Goal: Check status: Check status

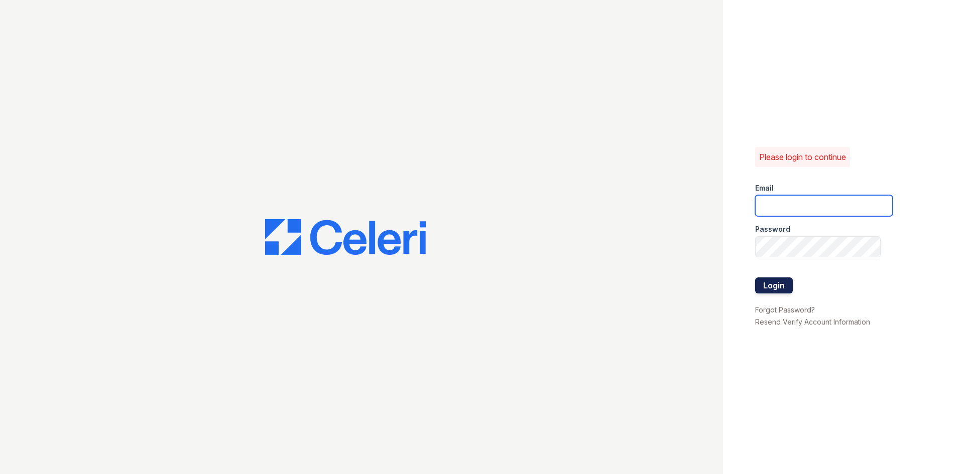
type input "[EMAIL_ADDRESS][DOMAIN_NAME]"
click at [763, 285] on button "Login" at bounding box center [774, 286] width 38 height 16
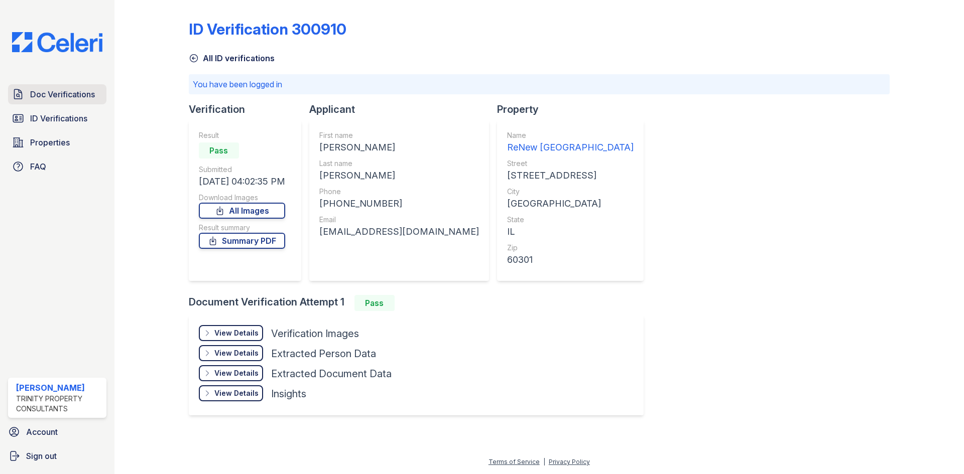
click at [53, 97] on span "Doc Verifications" at bounding box center [62, 94] width 65 height 12
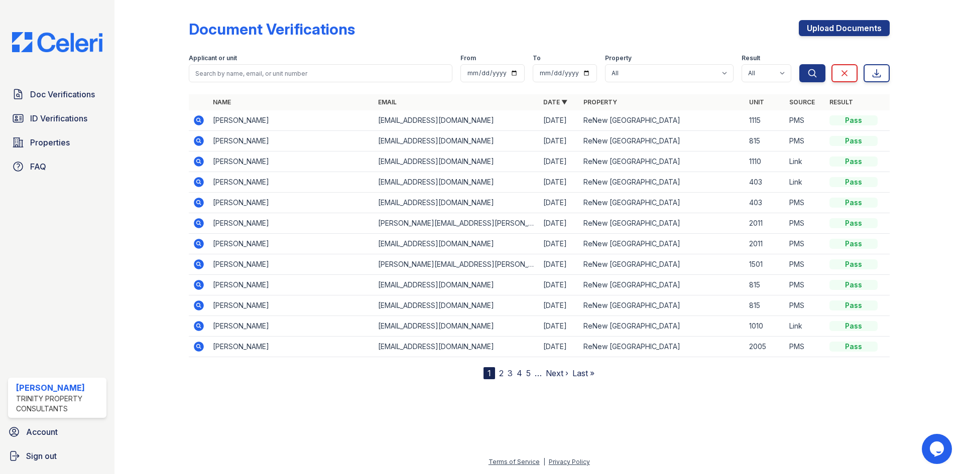
click at [197, 284] on icon at bounding box center [199, 285] width 12 height 12
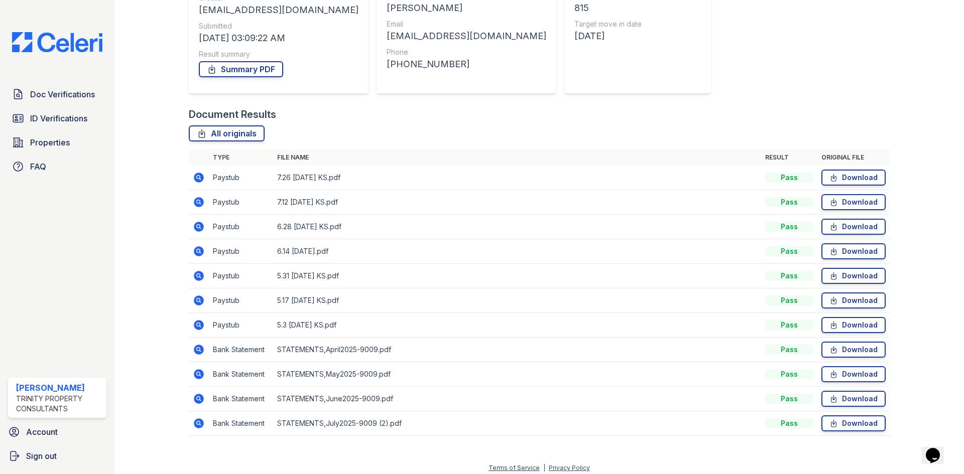
scroll to position [146, 0]
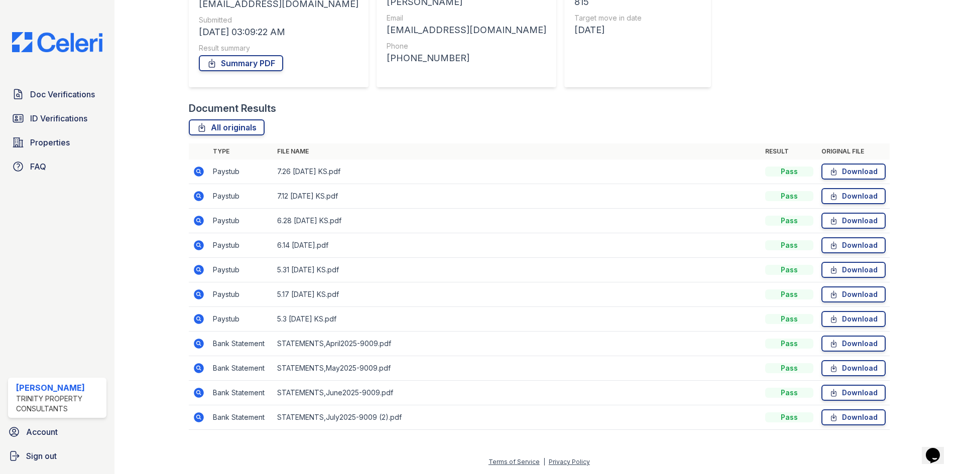
click at [197, 169] on icon at bounding box center [199, 172] width 12 height 12
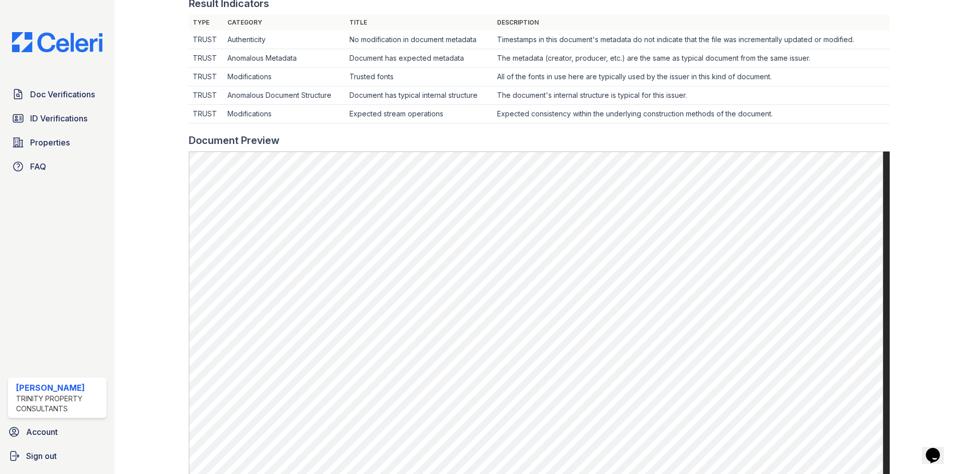
scroll to position [402, 0]
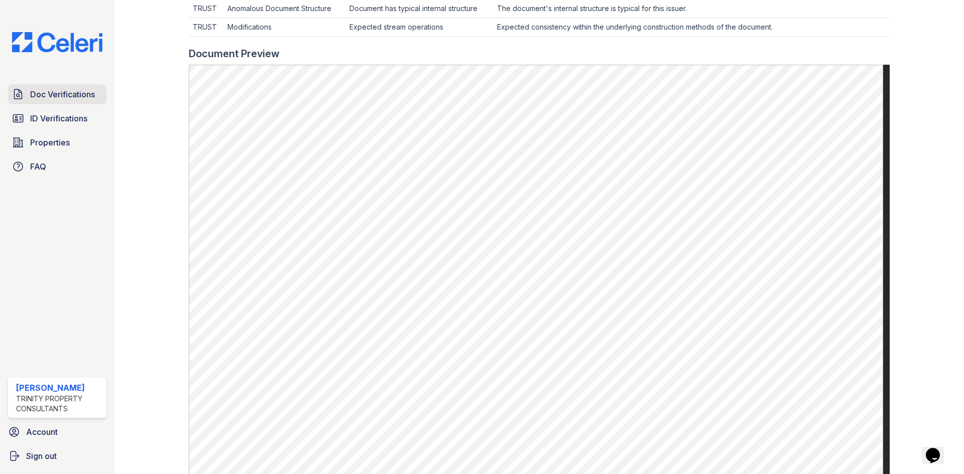
click at [78, 94] on span "Doc Verifications" at bounding box center [62, 94] width 65 height 12
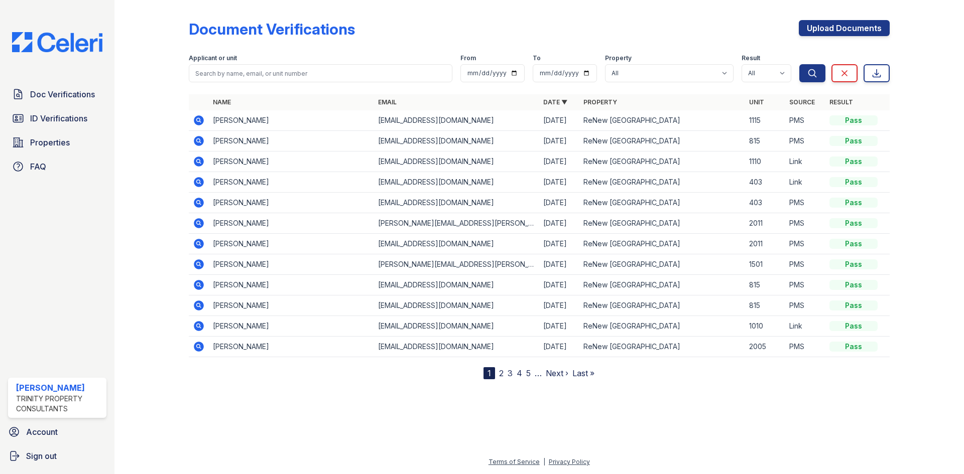
click at [197, 287] on icon at bounding box center [199, 285] width 10 height 10
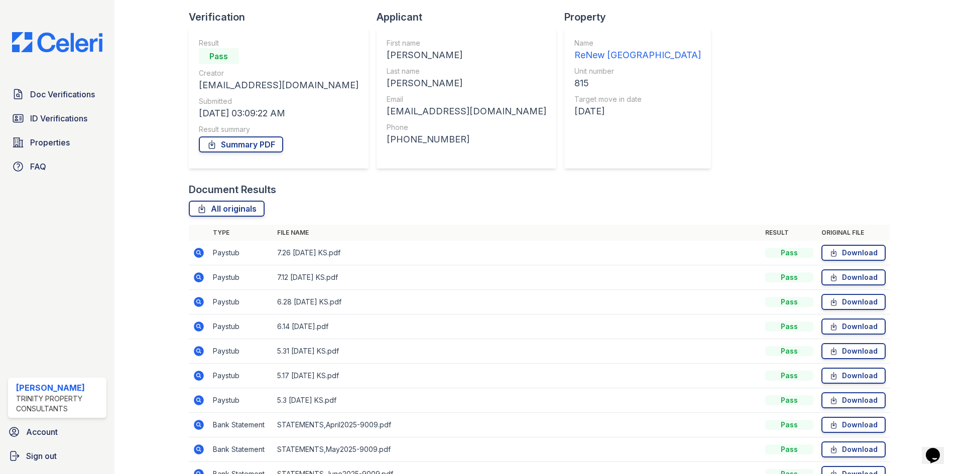
scroll to position [146, 0]
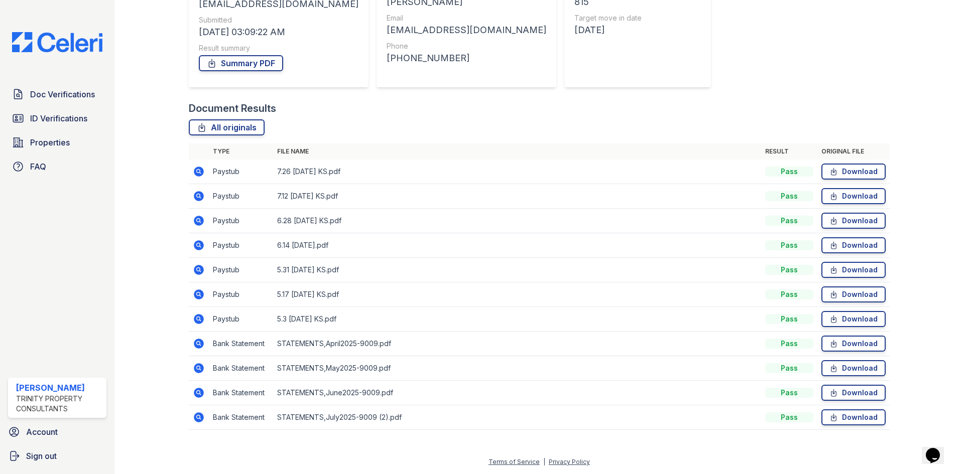
click at [198, 196] on icon at bounding box center [198, 195] width 3 height 3
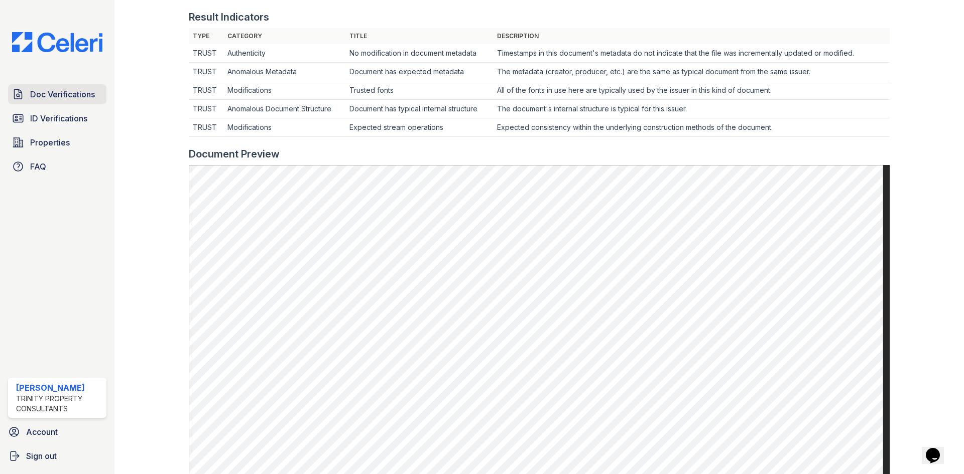
click at [62, 96] on span "Doc Verifications" at bounding box center [62, 94] width 65 height 12
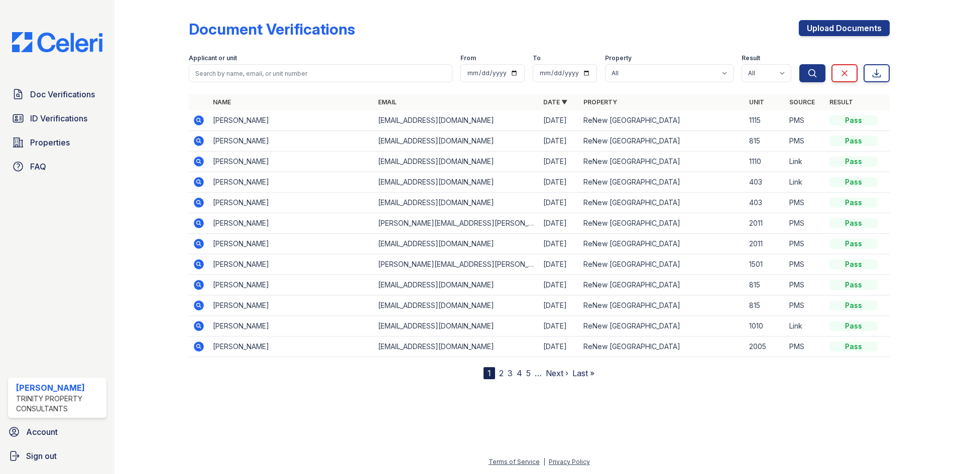
click at [196, 285] on icon at bounding box center [199, 285] width 12 height 12
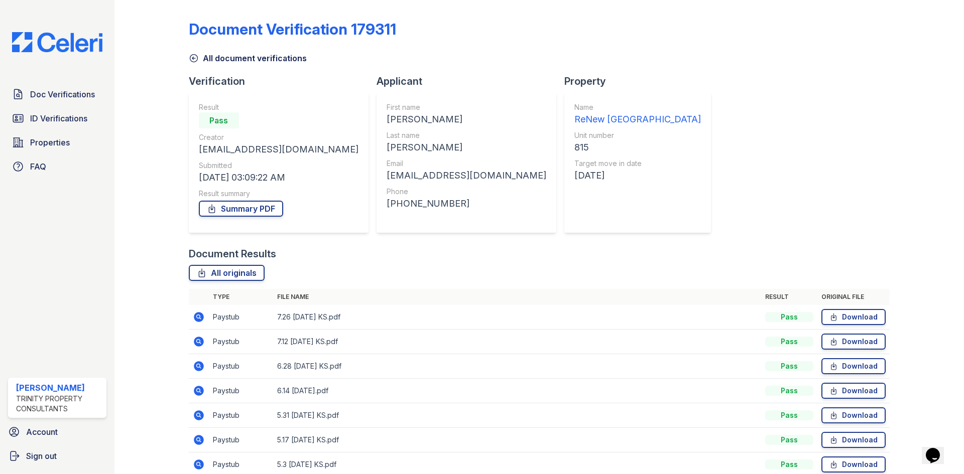
click at [199, 320] on icon at bounding box center [199, 317] width 10 height 10
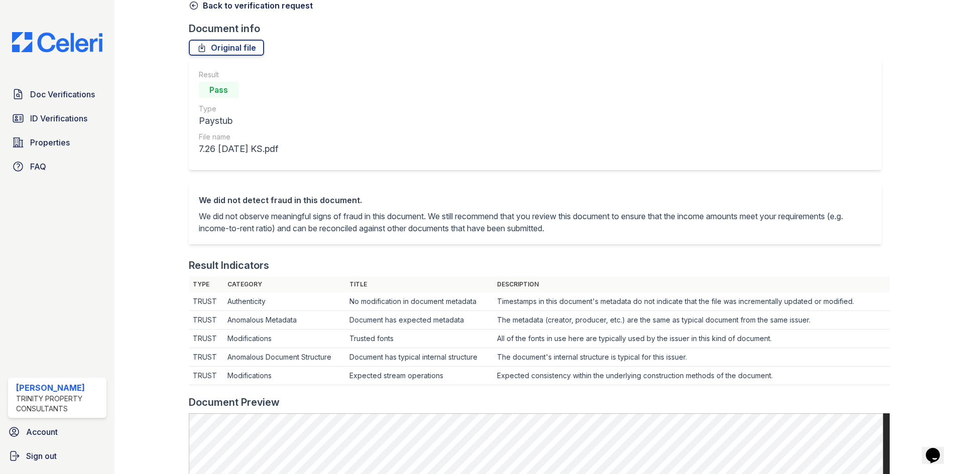
scroll to position [301, 0]
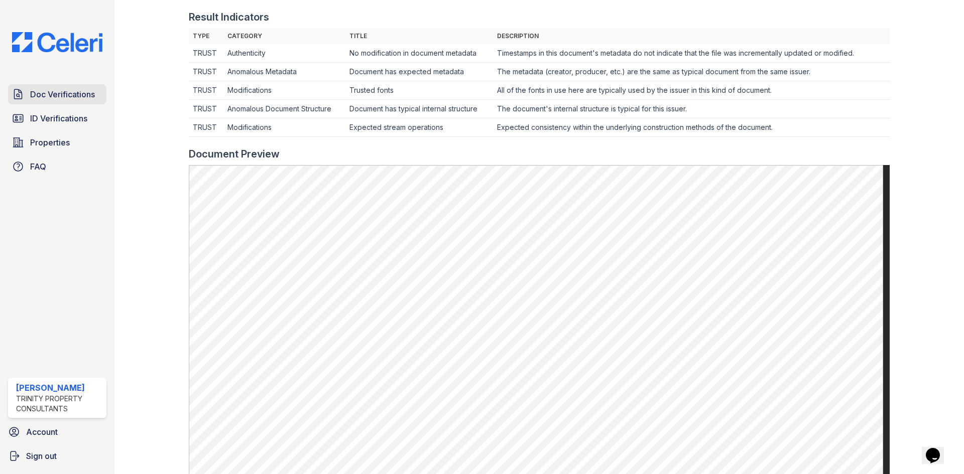
click at [69, 90] on span "Doc Verifications" at bounding box center [62, 94] width 65 height 12
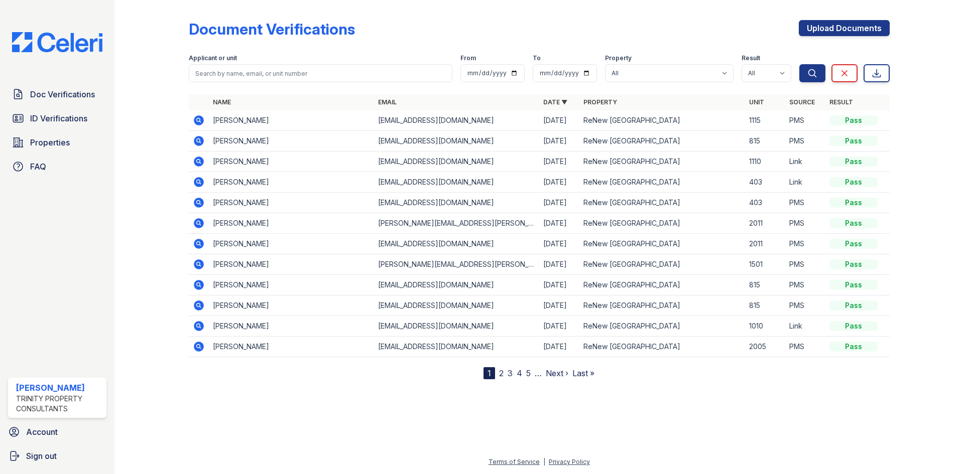
click at [199, 277] on td at bounding box center [199, 285] width 20 height 21
click at [200, 282] on icon at bounding box center [199, 285] width 10 height 10
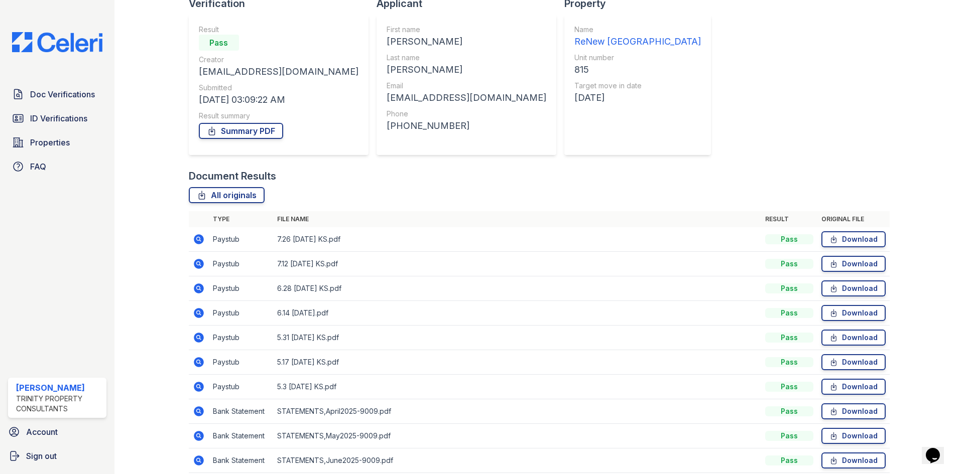
scroll to position [146, 0]
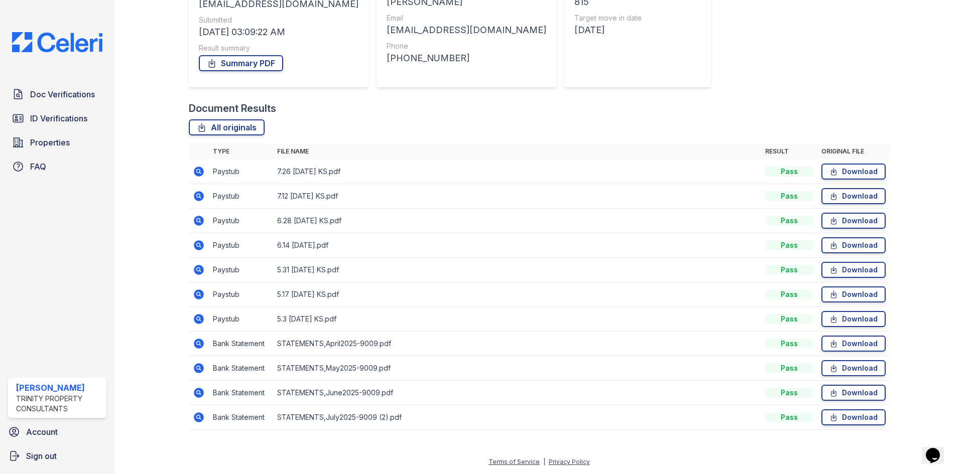
click at [200, 223] on icon at bounding box center [199, 221] width 10 height 10
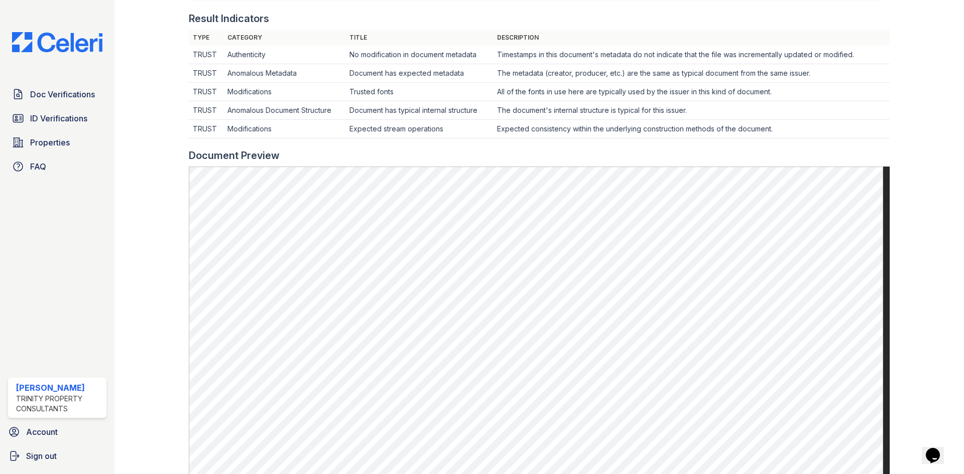
scroll to position [301, 0]
click at [57, 93] on span "Doc Verifications" at bounding box center [62, 94] width 65 height 12
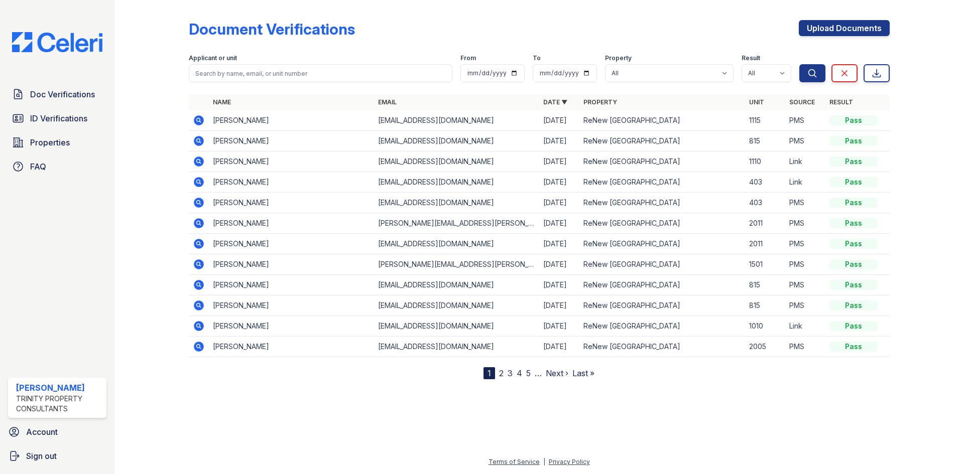
click at [199, 286] on icon at bounding box center [199, 285] width 12 height 12
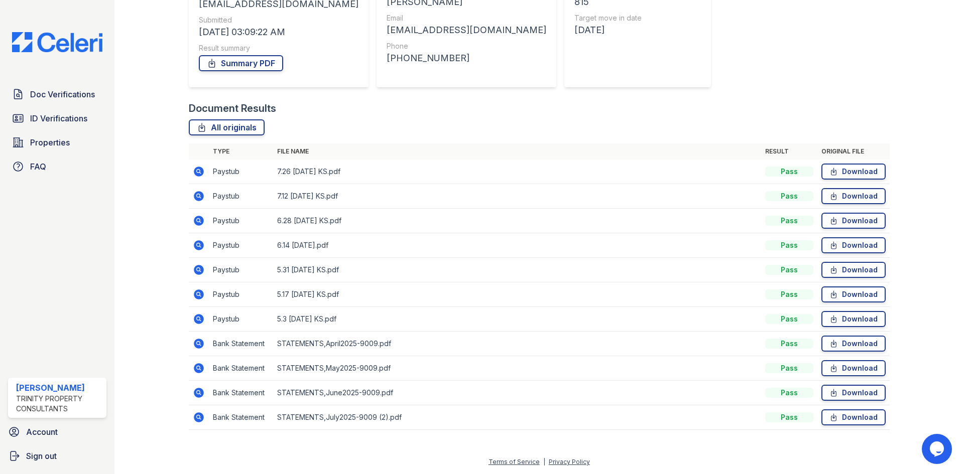
click at [197, 294] on icon at bounding box center [198, 294] width 3 height 3
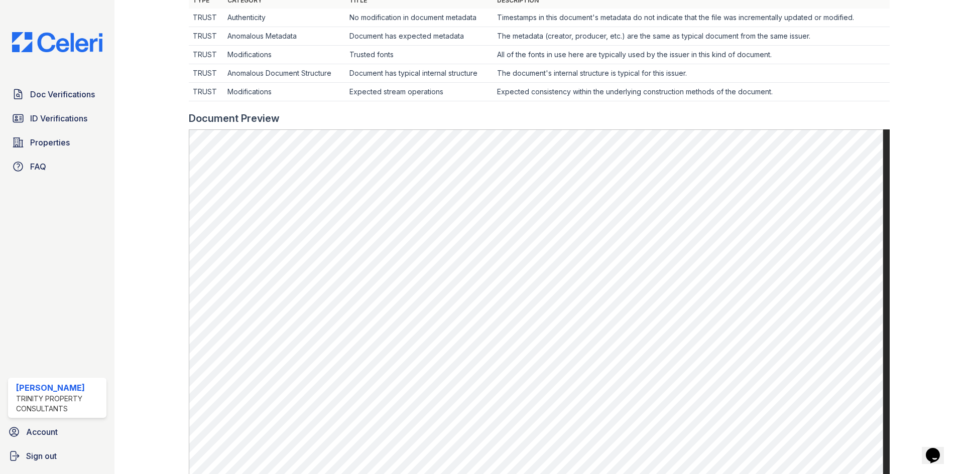
scroll to position [351, 0]
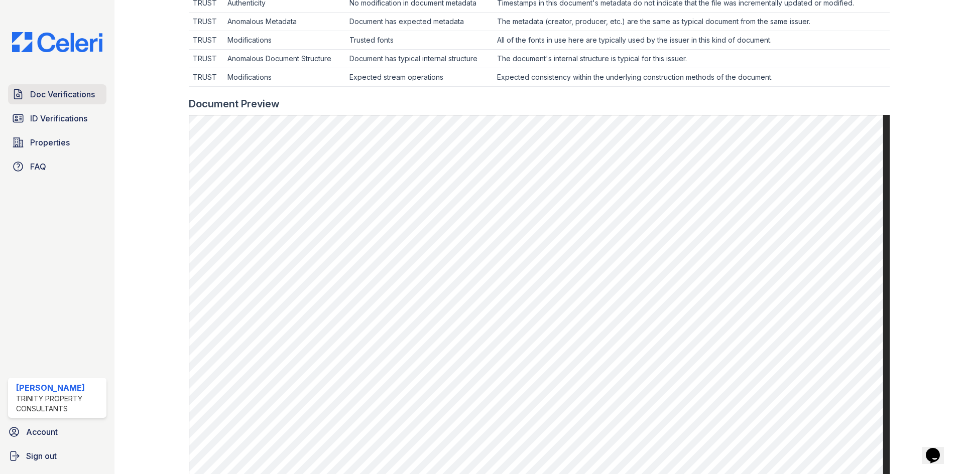
click at [64, 98] on span "Doc Verifications" at bounding box center [62, 94] width 65 height 12
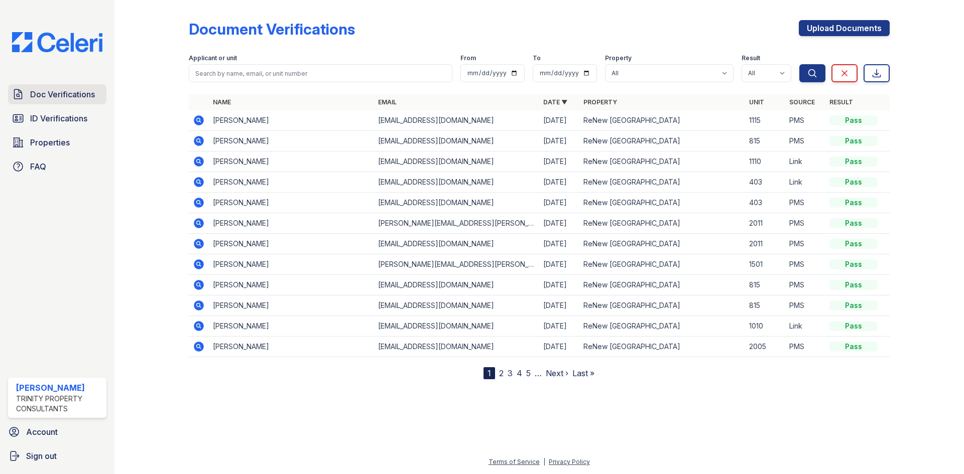
click at [38, 92] on span "Doc Verifications" at bounding box center [62, 94] width 65 height 12
click at [200, 284] on icon at bounding box center [199, 285] width 10 height 10
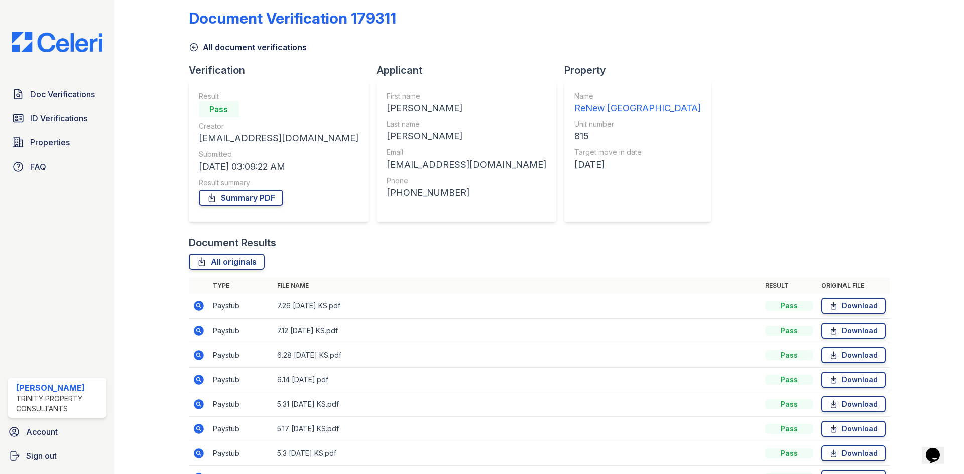
scroll to position [15, 0]
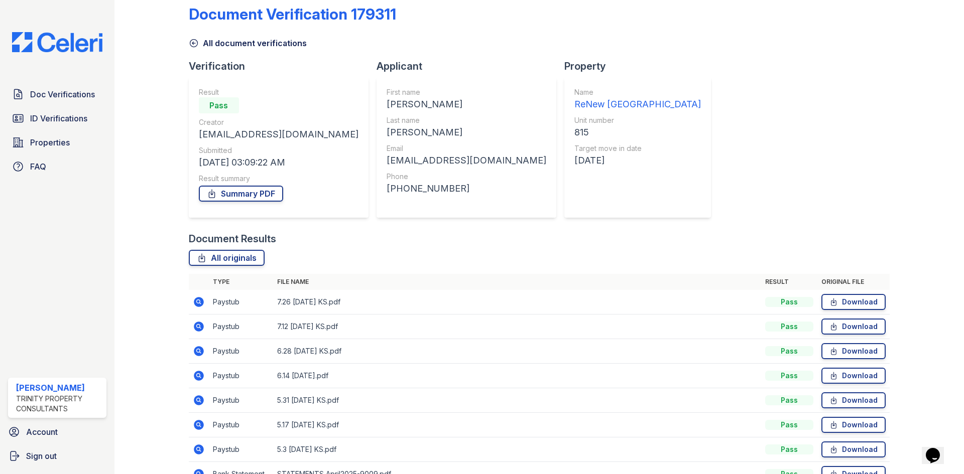
click at [935, 203] on div at bounding box center [918, 280] width 58 height 582
click at [67, 117] on span "ID Verifications" at bounding box center [58, 118] width 57 height 12
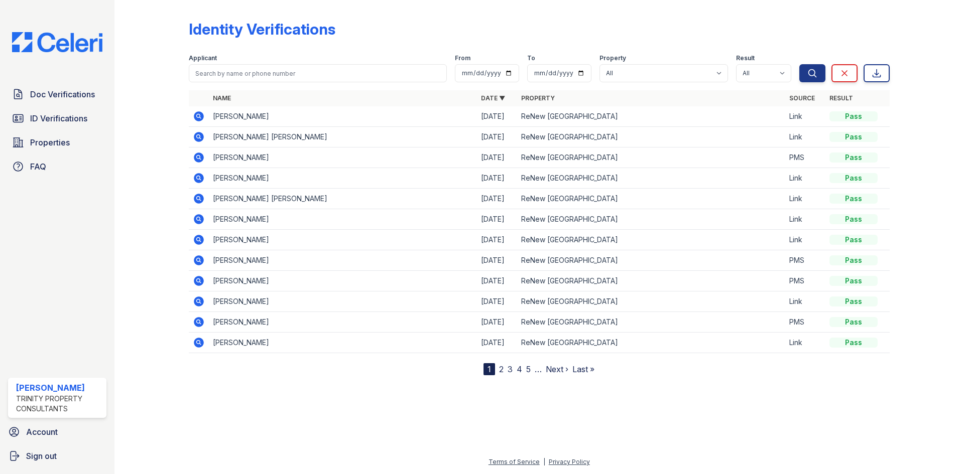
click at [501, 368] on link "2" at bounding box center [501, 369] width 5 height 10
click at [200, 139] on icon at bounding box center [199, 137] width 12 height 12
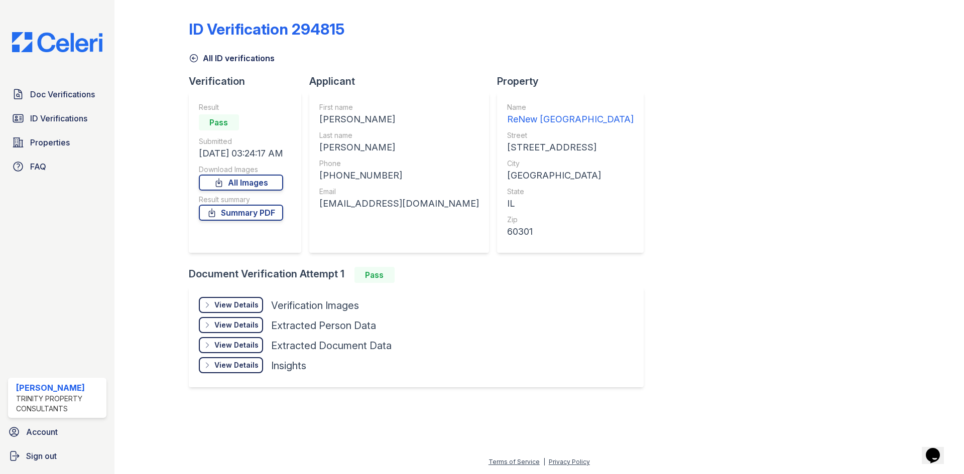
drag, startPoint x: 857, startPoint y: 102, endPoint x: 689, endPoint y: 35, distance: 181.6
click at [857, 102] on div "ID Verification 294815 All ID verifications Verification Result Pass Submitted …" at bounding box center [539, 203] width 701 height 398
click at [73, 92] on span "Doc Verifications" at bounding box center [62, 94] width 65 height 12
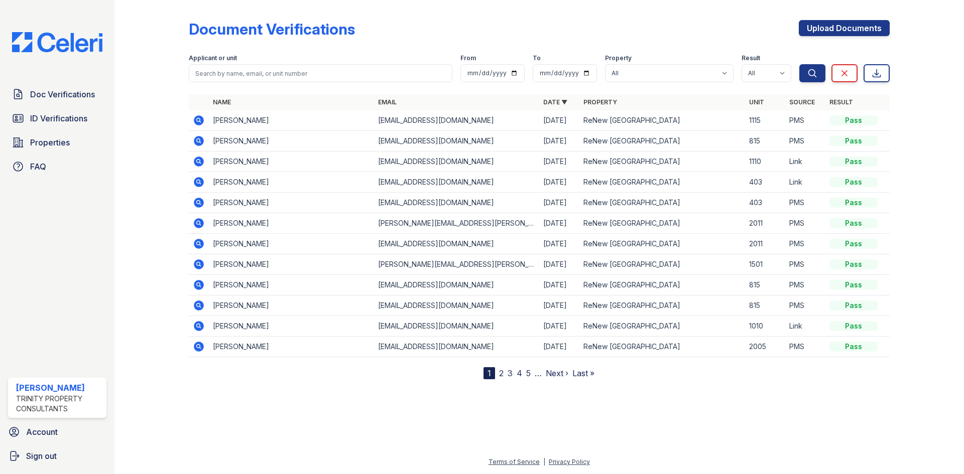
click at [199, 307] on icon at bounding box center [199, 306] width 12 height 12
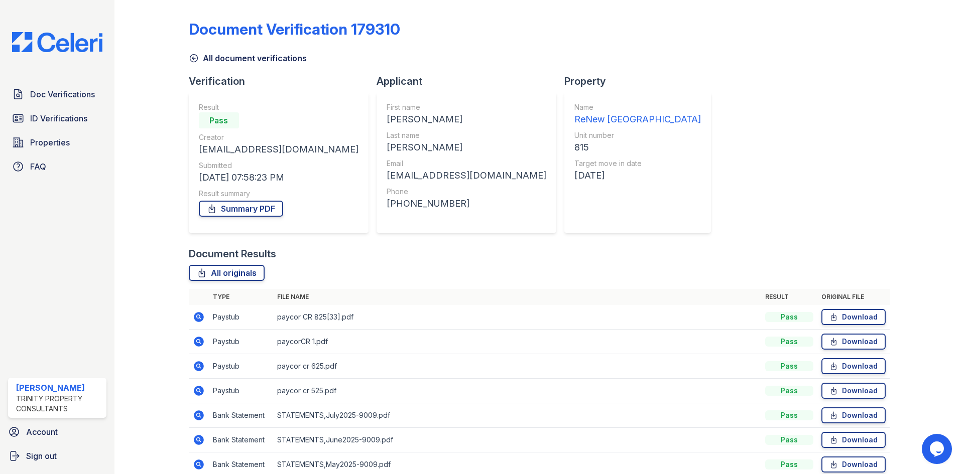
scroll to position [47, 0]
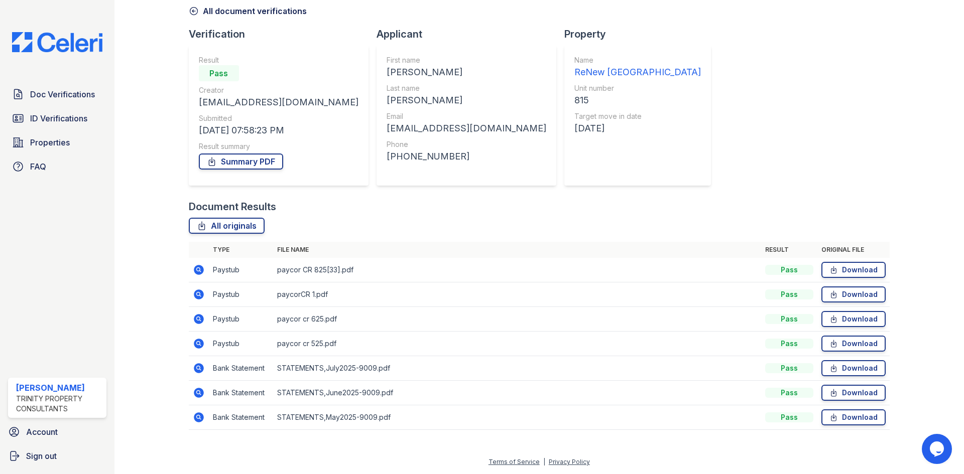
drag, startPoint x: 955, startPoint y: 311, endPoint x: 960, endPoint y: 298, distance: 14.0
click at [960, 298] on main "Document Verification 179310 All document verifications Verification Result Pas…" at bounding box center [538, 237] width 849 height 474
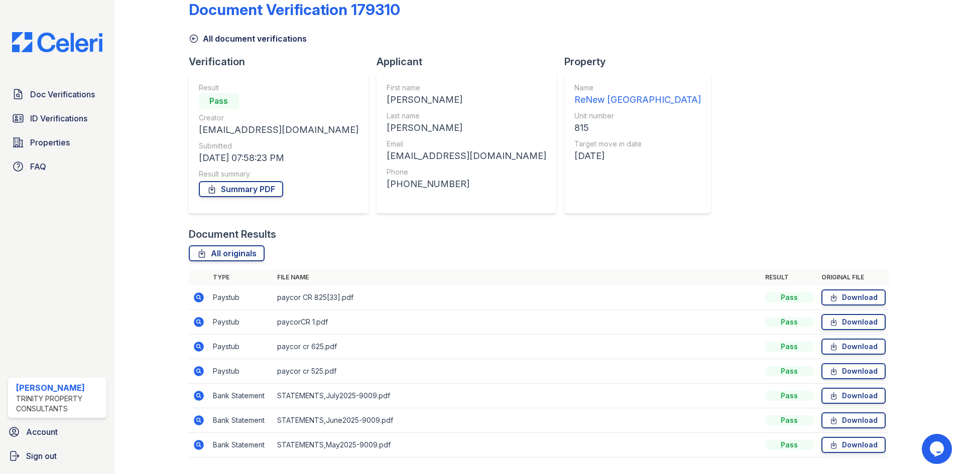
scroll to position [15, 0]
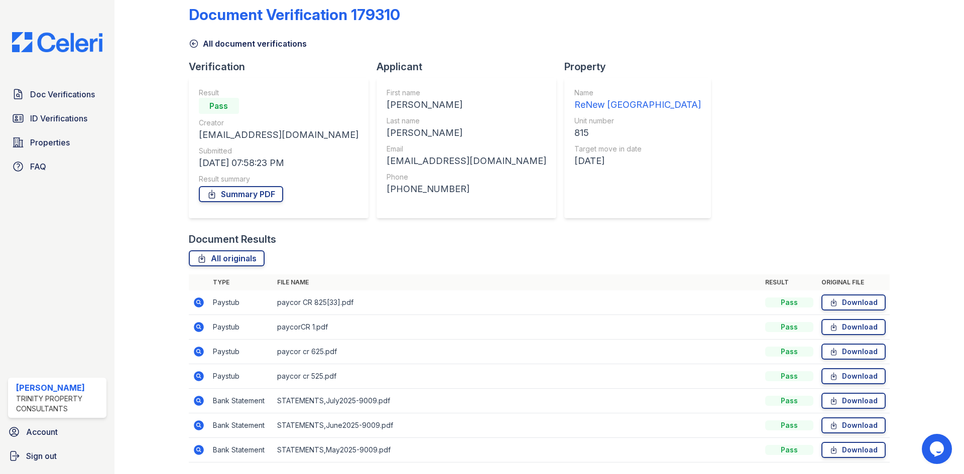
click at [826, 82] on div "Document Verification 179310 All document verifications Verification Result Pas…" at bounding box center [539, 230] width 701 height 483
click at [84, 119] on span "ID Verifications" at bounding box center [58, 118] width 57 height 12
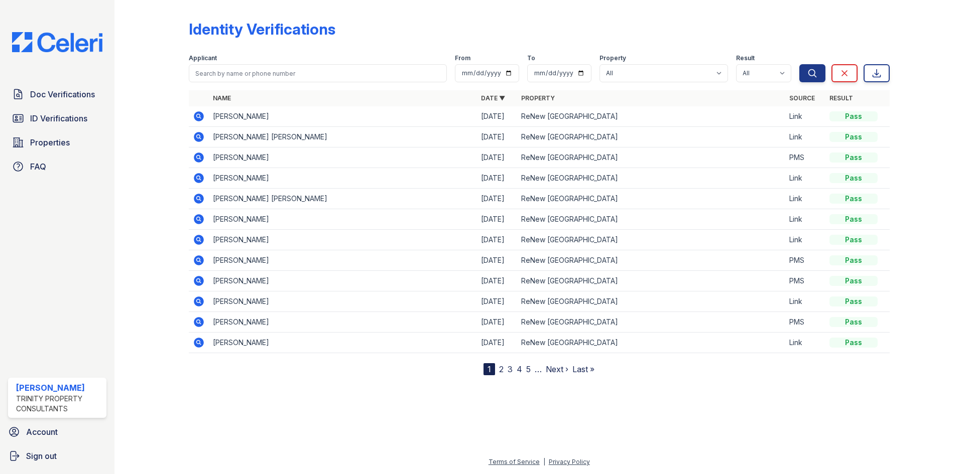
click at [501, 368] on link "2" at bounding box center [501, 369] width 5 height 10
click at [200, 158] on icon at bounding box center [199, 158] width 12 height 12
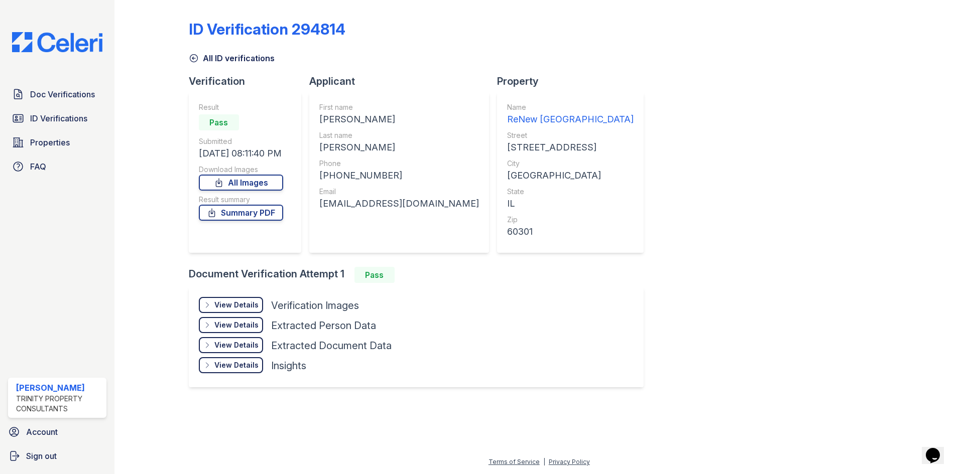
click at [963, 255] on div "ID Verification 294814 All ID verifications Verification Result Pass Submitted …" at bounding box center [538, 237] width 849 height 474
click at [75, 99] on span "Doc Verifications" at bounding box center [62, 94] width 65 height 12
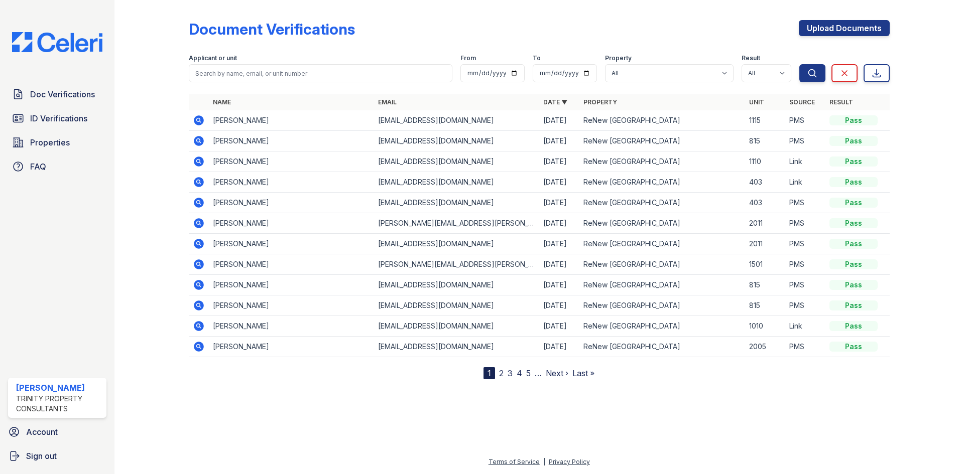
click at [197, 242] on icon at bounding box center [199, 244] width 12 height 12
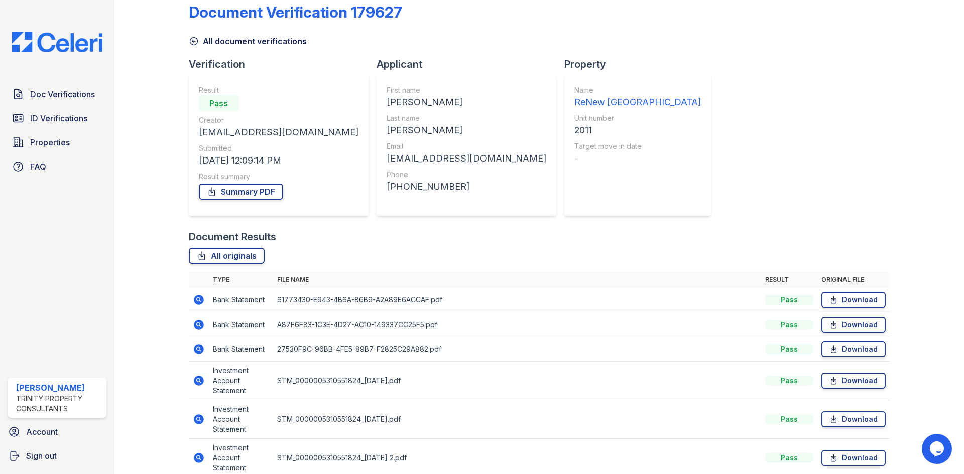
scroll to position [16, 0]
click at [62, 114] on span "ID Verifications" at bounding box center [58, 118] width 57 height 12
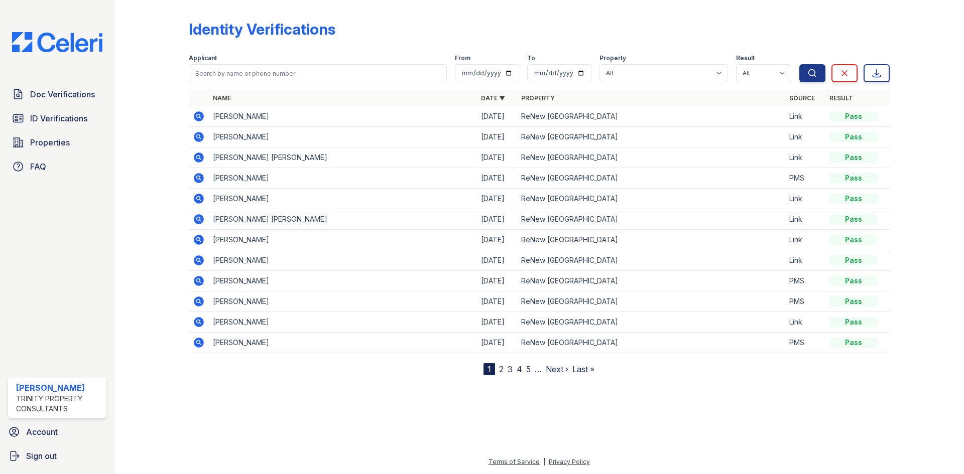
click at [198, 300] on icon at bounding box center [198, 301] width 3 height 3
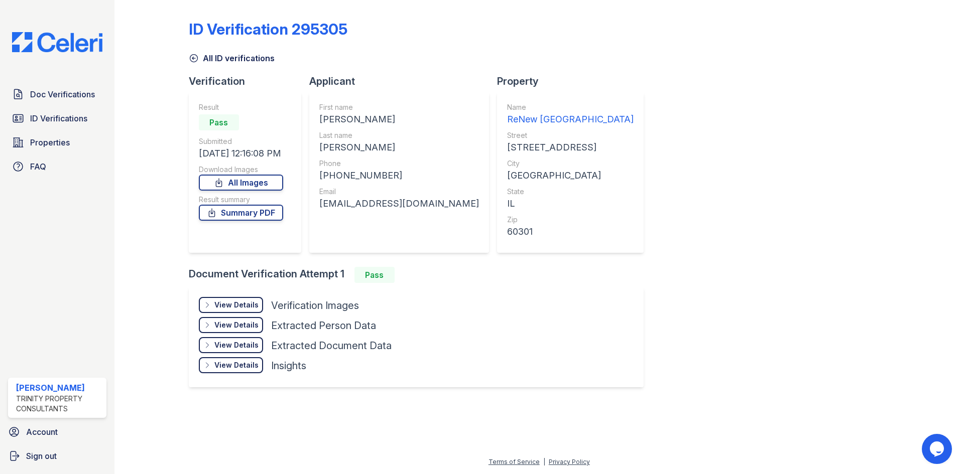
click at [878, 106] on div "ID Verification 295305 All ID verifications Verification Result Pass Submitted …" at bounding box center [539, 203] width 701 height 398
click at [74, 97] on span "Doc Verifications" at bounding box center [62, 94] width 65 height 12
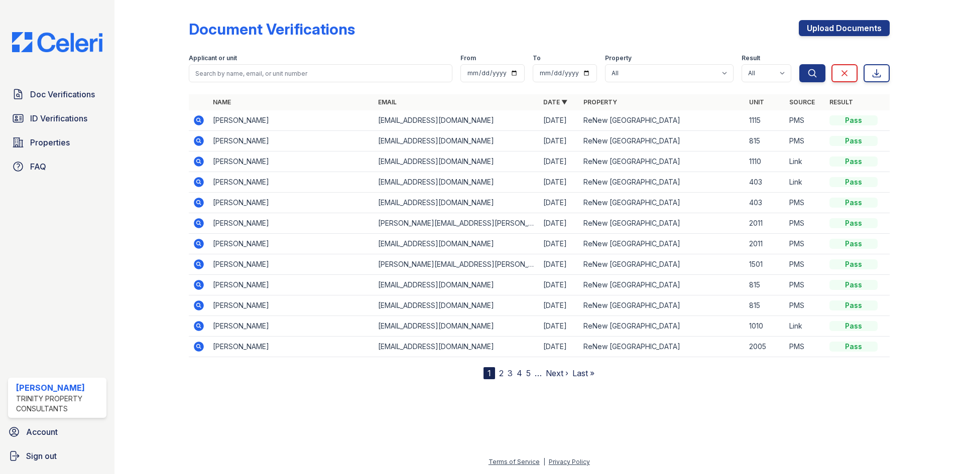
click at [194, 220] on icon at bounding box center [199, 223] width 12 height 12
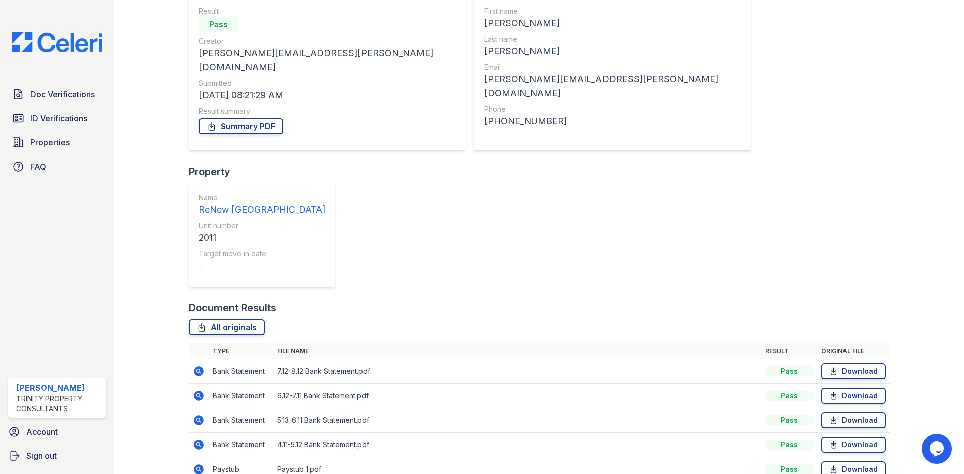
scroll to position [46, 0]
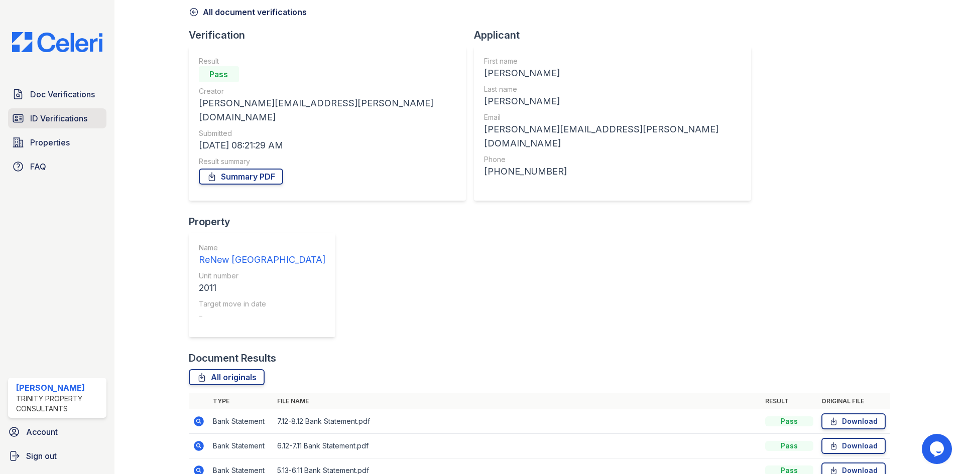
click at [53, 112] on link "ID Verifications" at bounding box center [57, 118] width 98 height 20
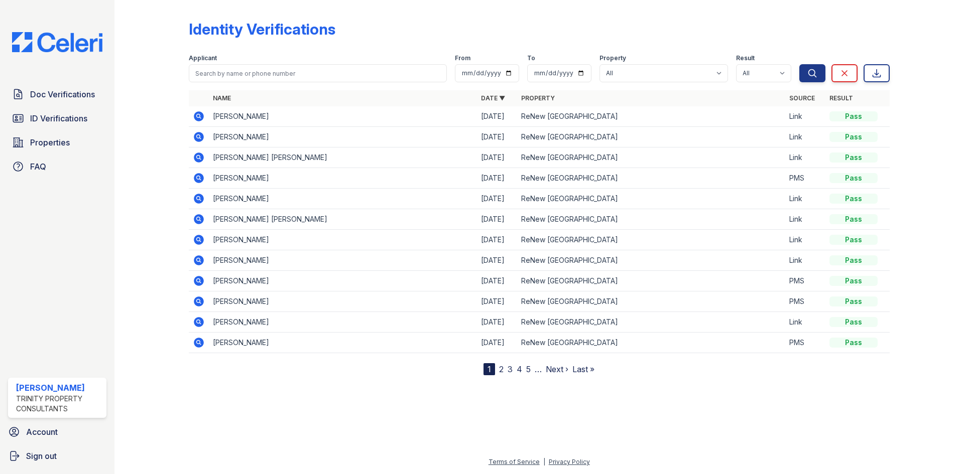
click at [500, 369] on link "2" at bounding box center [501, 369] width 5 height 10
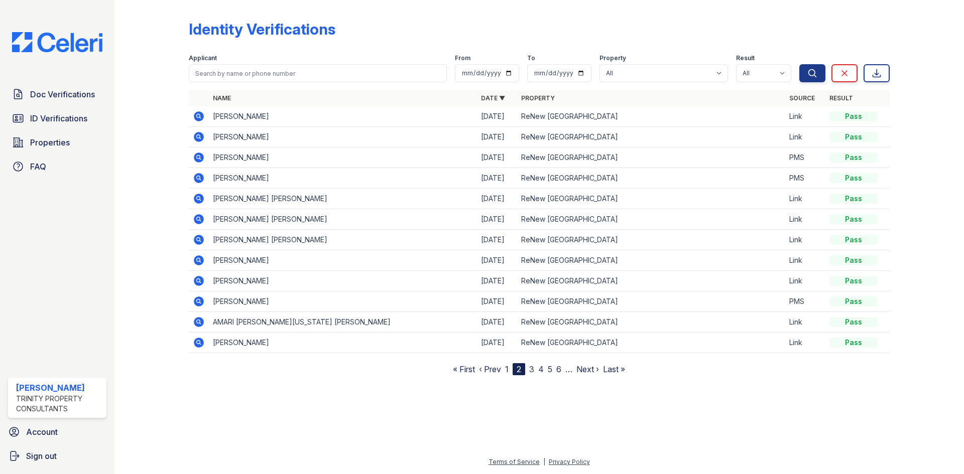
click at [197, 196] on icon at bounding box center [199, 199] width 10 height 10
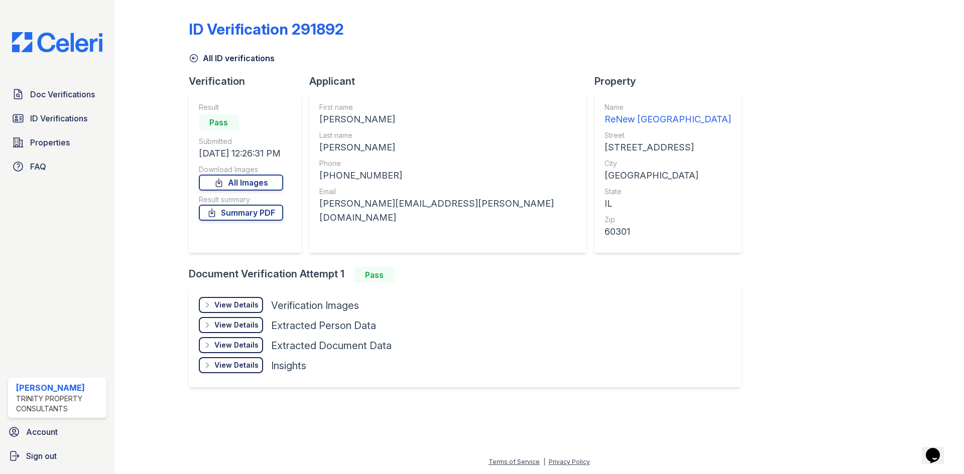
click at [935, 141] on div at bounding box center [918, 203] width 58 height 398
click at [77, 97] on span "Doc Verifications" at bounding box center [62, 94] width 65 height 12
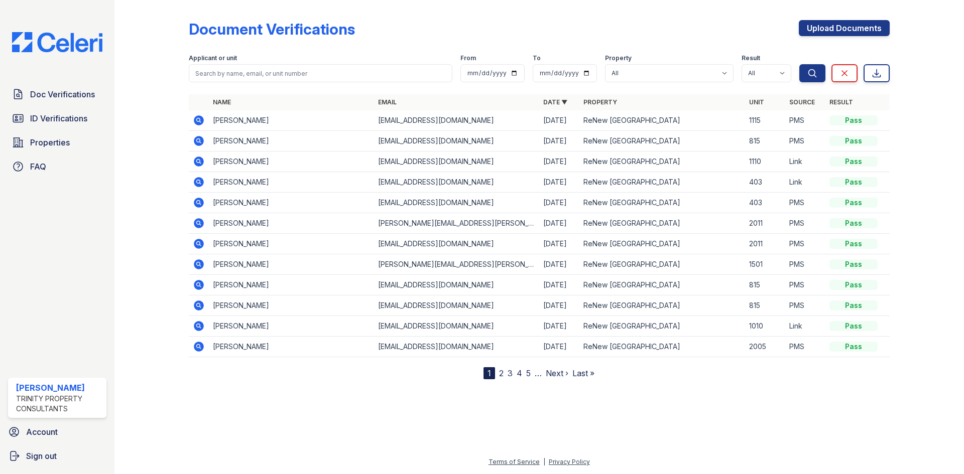
click at [197, 179] on icon at bounding box center [199, 182] width 10 height 10
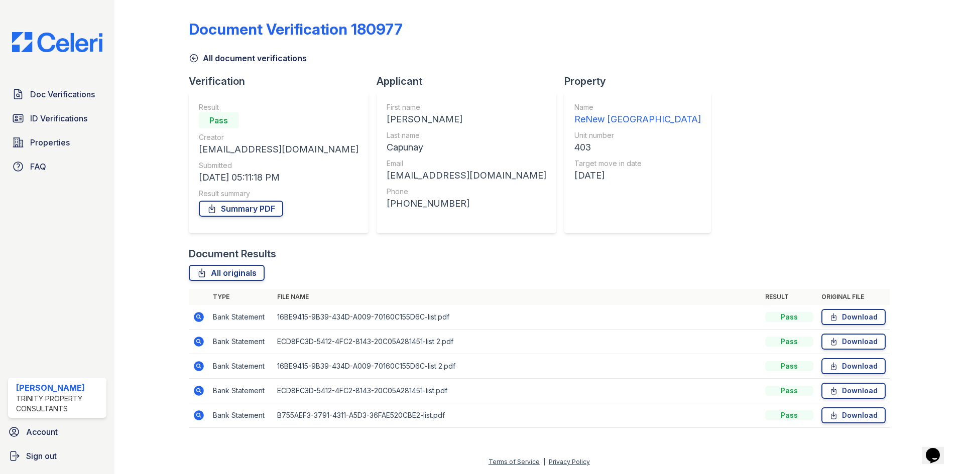
drag, startPoint x: 879, startPoint y: 165, endPoint x: 851, endPoint y: 165, distance: 28.1
click at [879, 165] on div "Document Verification 180977 All document verifications Verification Result Pas…" at bounding box center [539, 221] width 701 height 434
click at [50, 122] on span "ID Verifications" at bounding box center [58, 118] width 57 height 12
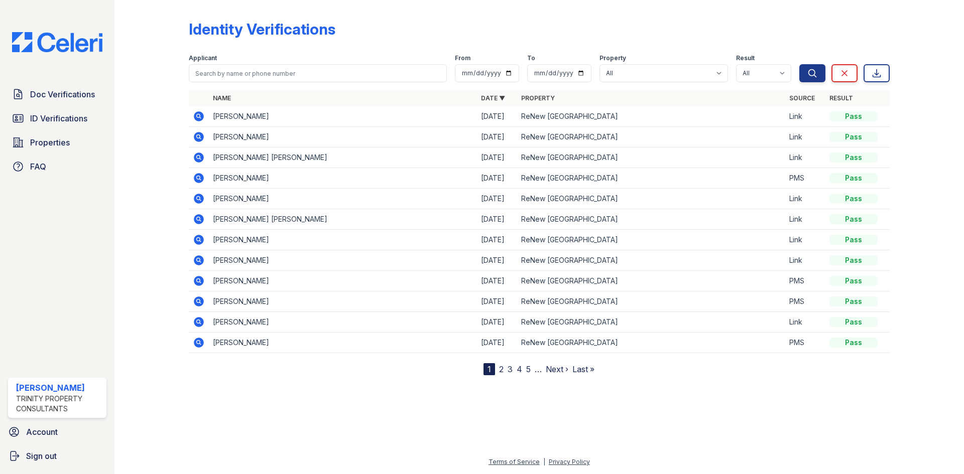
click at [199, 220] on icon at bounding box center [199, 219] width 12 height 12
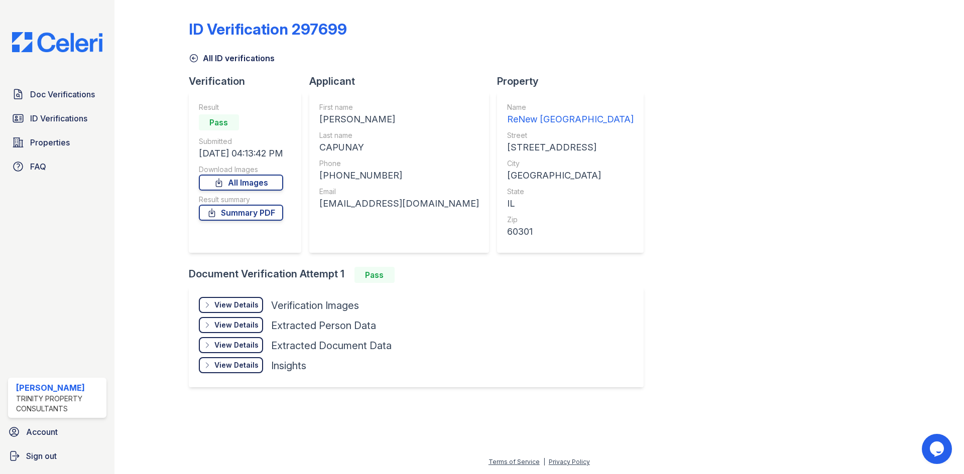
drag, startPoint x: 789, startPoint y: 203, endPoint x: 725, endPoint y: 197, distance: 64.1
click at [789, 203] on div "ID Verification 297699 All ID verifications Verification Result Pass Submitted …" at bounding box center [539, 203] width 701 height 398
click at [54, 81] on div "Doc Verifications ID Verifications Properties FAQ [PERSON_NAME] Trinity Propert…" at bounding box center [57, 237] width 114 height 474
click at [57, 90] on span "Doc Verifications" at bounding box center [62, 94] width 65 height 12
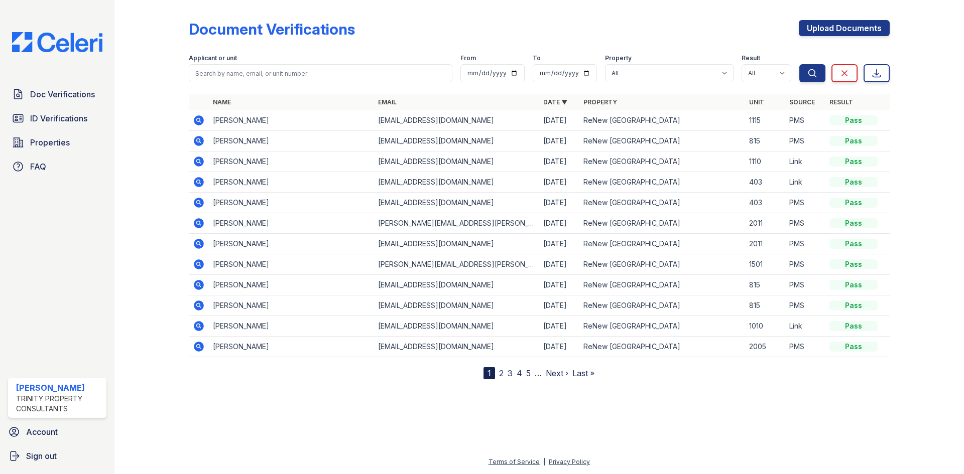
click at [204, 201] on icon at bounding box center [199, 203] width 12 height 12
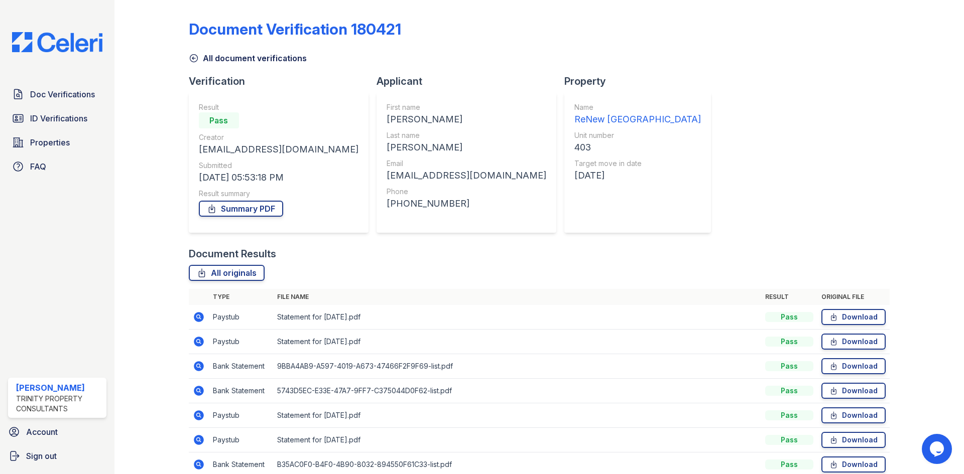
click at [798, 61] on div "All document verifications" at bounding box center [539, 55] width 701 height 18
click at [60, 112] on span "ID Verifications" at bounding box center [58, 118] width 57 height 12
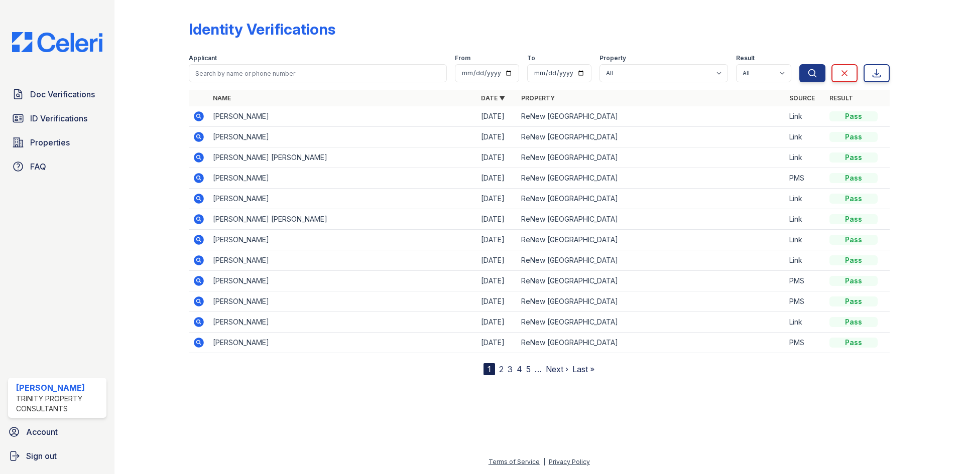
click at [501, 368] on link "2" at bounding box center [501, 369] width 5 height 10
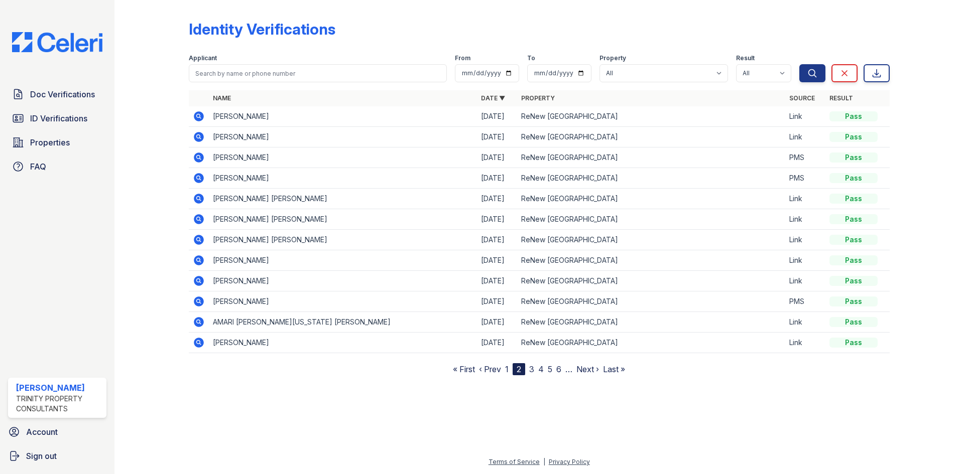
click at [202, 221] on icon at bounding box center [199, 219] width 10 height 10
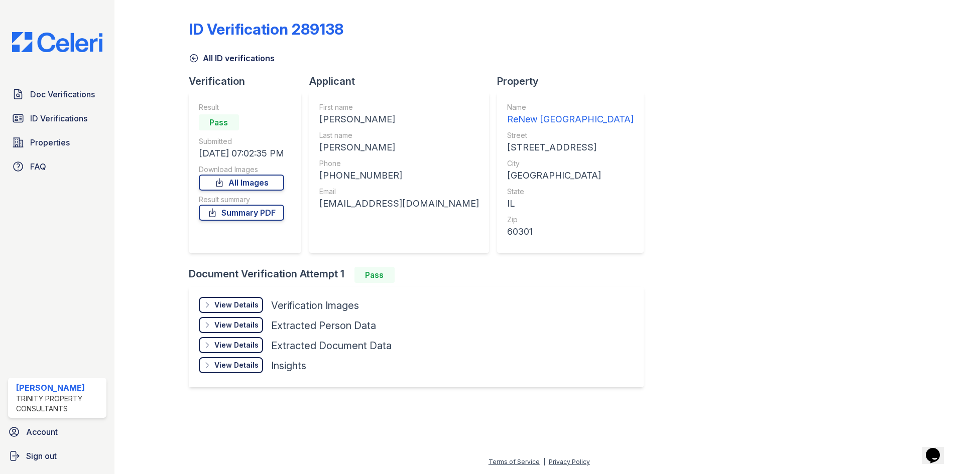
drag, startPoint x: 803, startPoint y: 126, endPoint x: 791, endPoint y: 126, distance: 12.0
click at [803, 126] on div "ID Verification 289138 All ID verifications Verification Result Pass Submitted …" at bounding box center [539, 203] width 701 height 398
click at [78, 96] on span "Doc Verifications" at bounding box center [62, 94] width 65 height 12
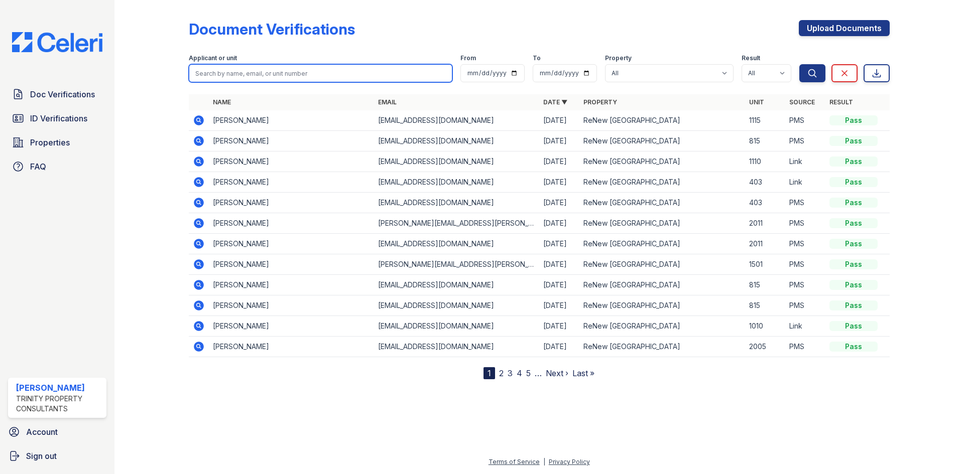
click at [305, 72] on input "search" at bounding box center [321, 73] width 264 height 18
type input "niesha"
click at [799, 64] on button "Search" at bounding box center [812, 73] width 26 height 18
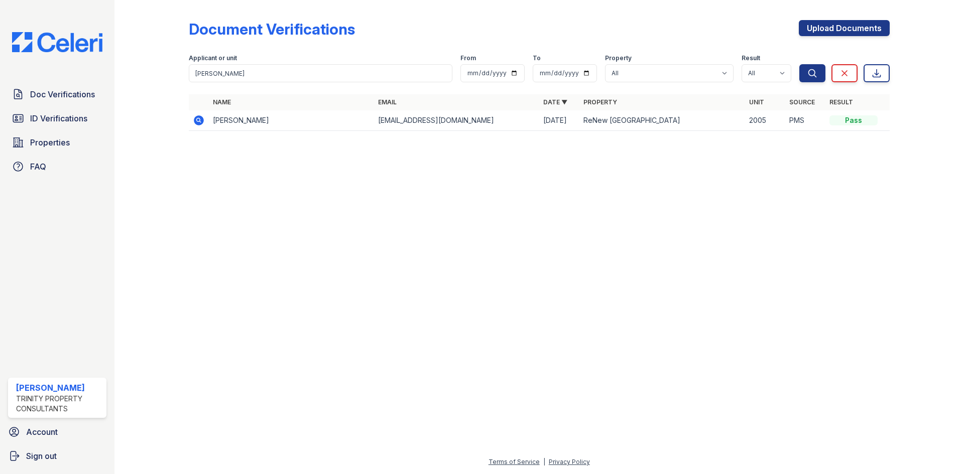
click at [200, 120] on icon at bounding box center [199, 120] width 10 height 10
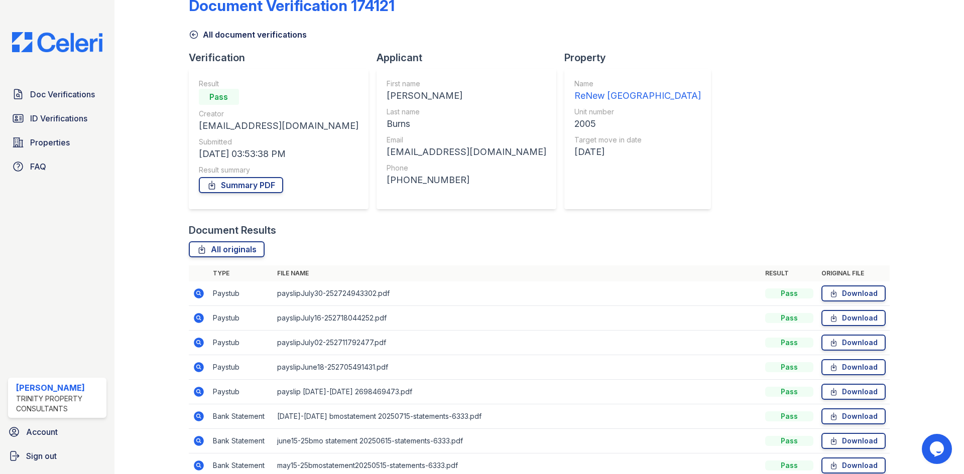
scroll to position [23, 0]
drag, startPoint x: 815, startPoint y: 158, endPoint x: 806, endPoint y: 158, distance: 9.0
click at [815, 158] on div "Document Verification 174121 All document verifications Verification Result Pas…" at bounding box center [539, 235] width 701 height 508
click at [76, 120] on span "ID Verifications" at bounding box center [58, 118] width 57 height 12
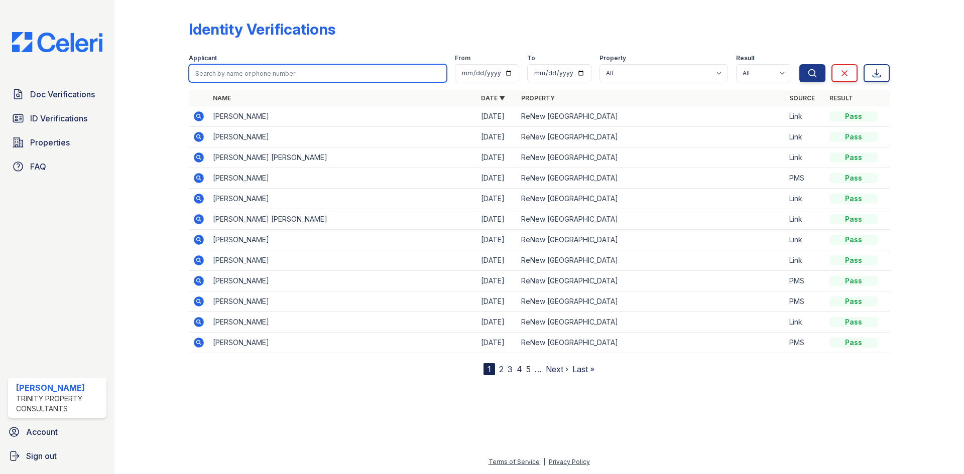
click at [220, 68] on input "search" at bounding box center [318, 73] width 258 height 18
type input "niesha"
click at [799, 64] on button "Search" at bounding box center [812, 73] width 26 height 18
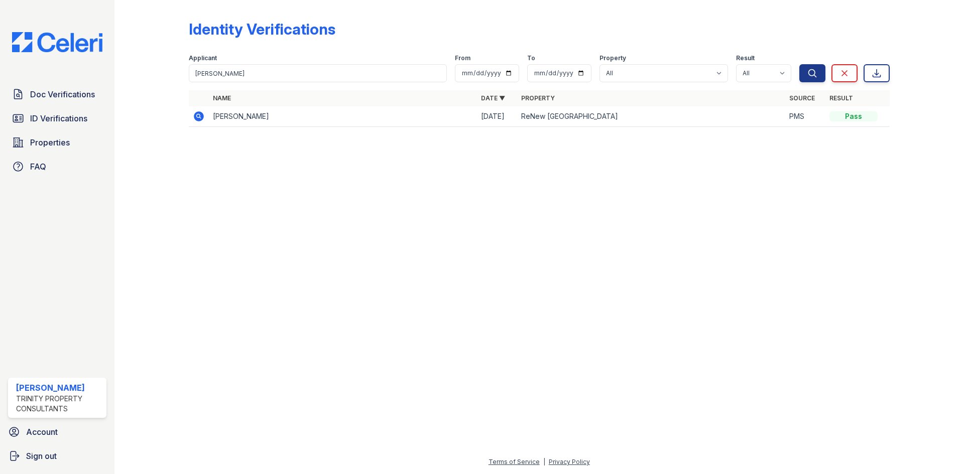
click at [198, 116] on icon at bounding box center [198, 115] width 3 height 3
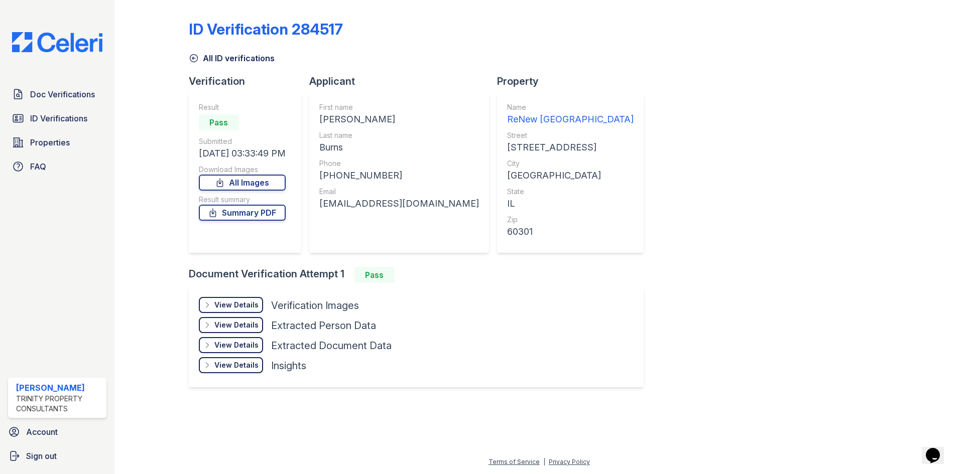
click at [856, 178] on div "ID Verification 284517 All ID verifications Verification Result Pass Submitted …" at bounding box center [539, 203] width 701 height 398
click at [67, 97] on span "Doc Verifications" at bounding box center [62, 94] width 65 height 12
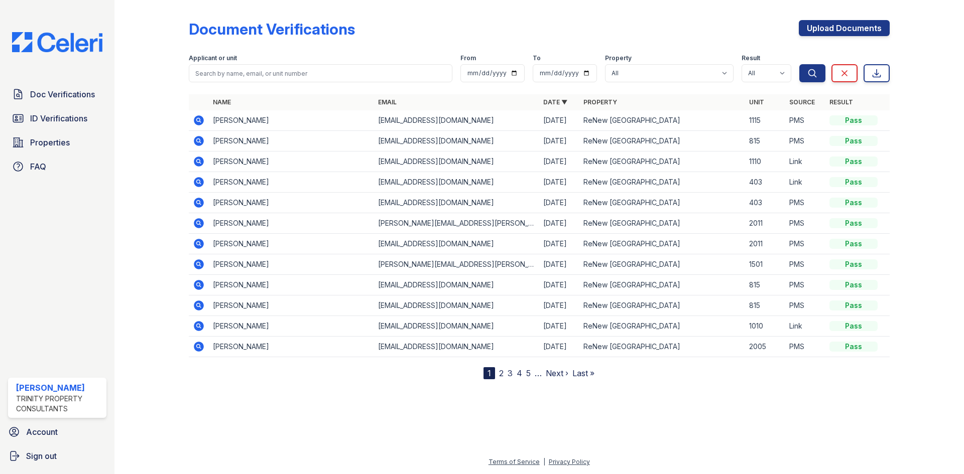
click at [196, 185] on icon at bounding box center [199, 182] width 10 height 10
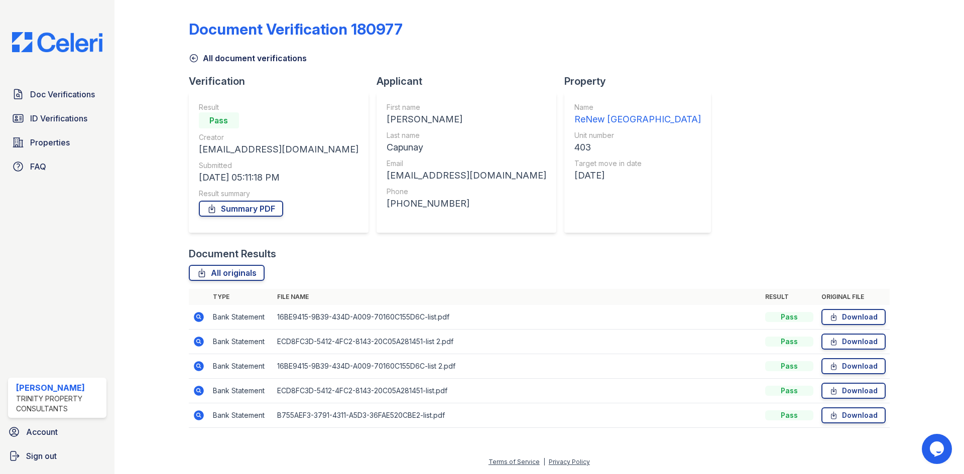
click at [199, 315] on icon at bounding box center [199, 317] width 12 height 12
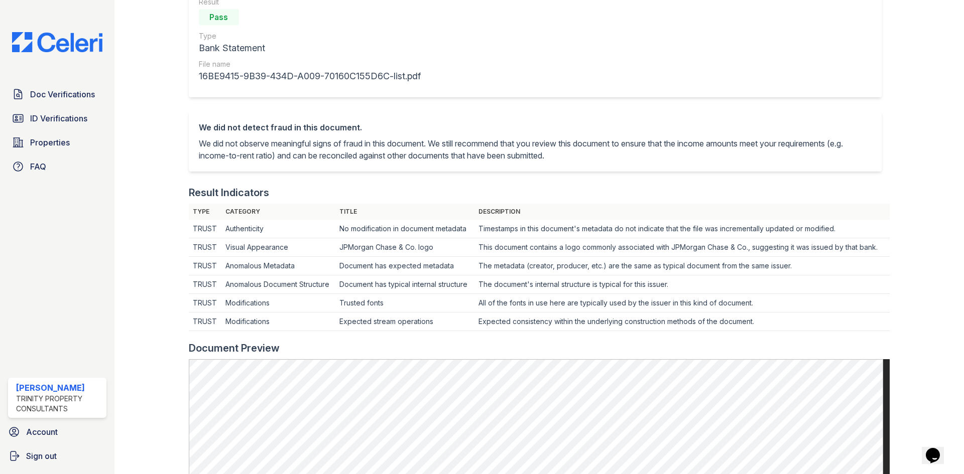
scroll to position [201, 0]
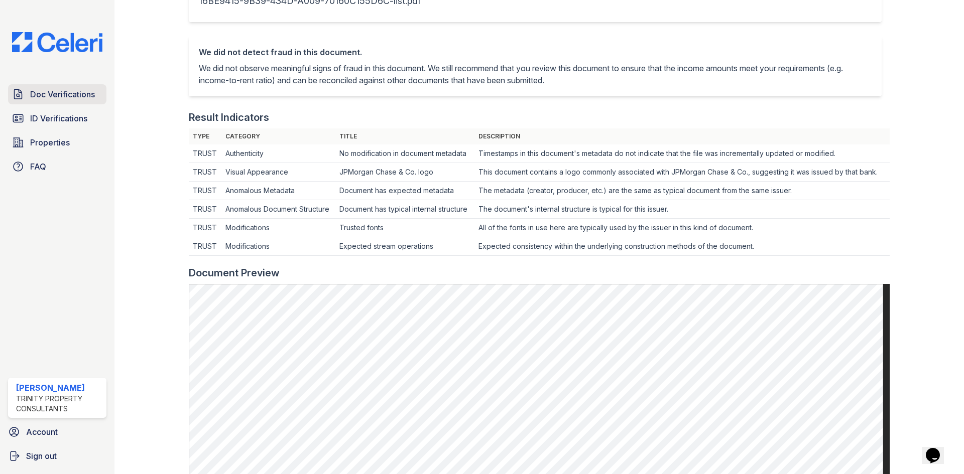
click at [70, 88] on span "Doc Verifications" at bounding box center [62, 94] width 65 height 12
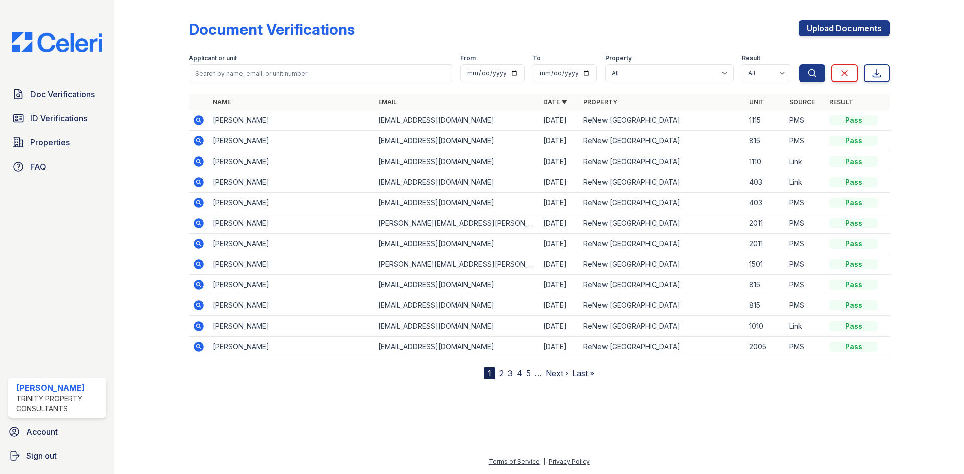
click at [202, 180] on icon at bounding box center [199, 182] width 10 height 10
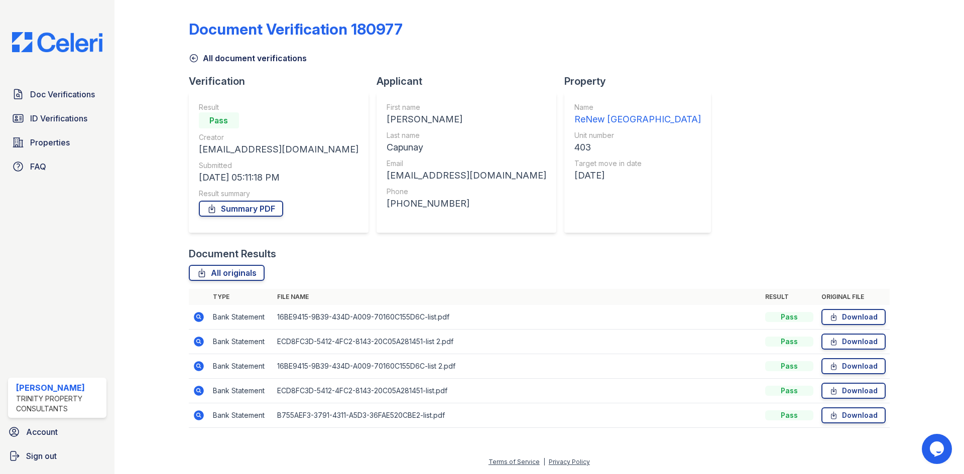
click at [199, 392] on icon at bounding box center [199, 391] width 12 height 12
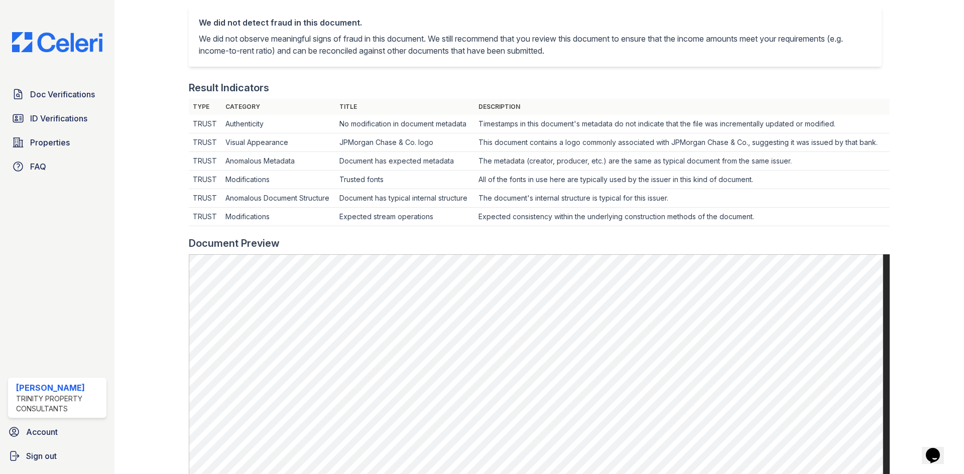
scroll to position [251, 0]
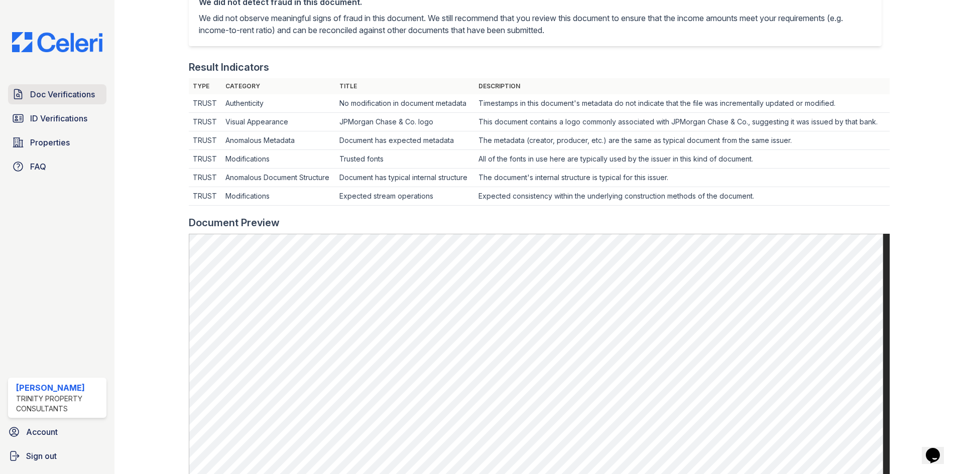
click at [67, 88] on span "Doc Verifications" at bounding box center [62, 94] width 65 height 12
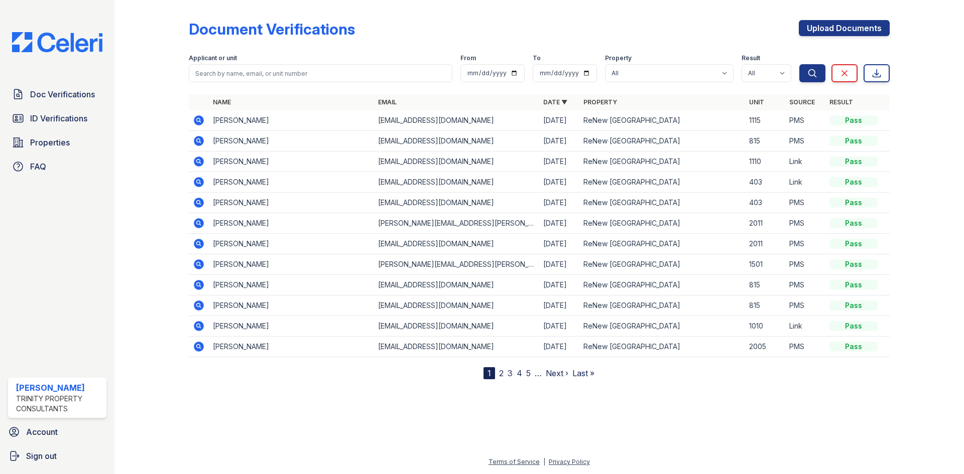
click at [196, 182] on icon at bounding box center [199, 182] width 10 height 10
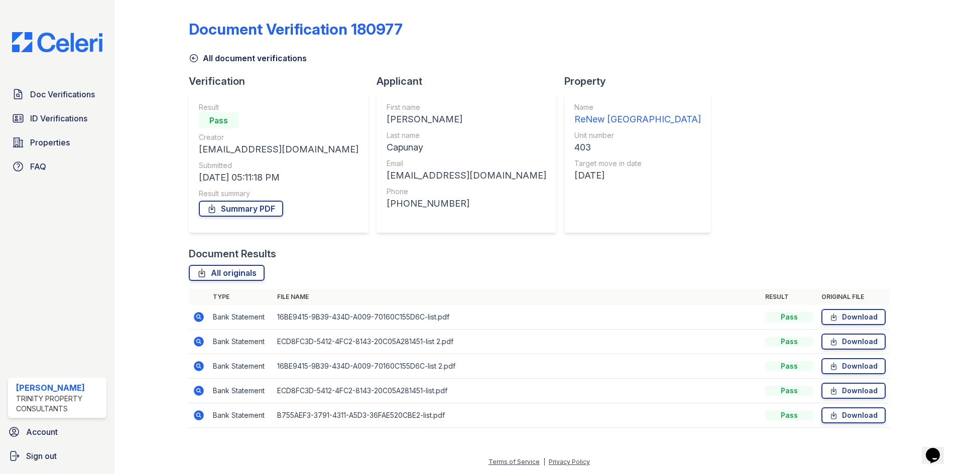
click at [200, 416] on icon at bounding box center [199, 416] width 12 height 12
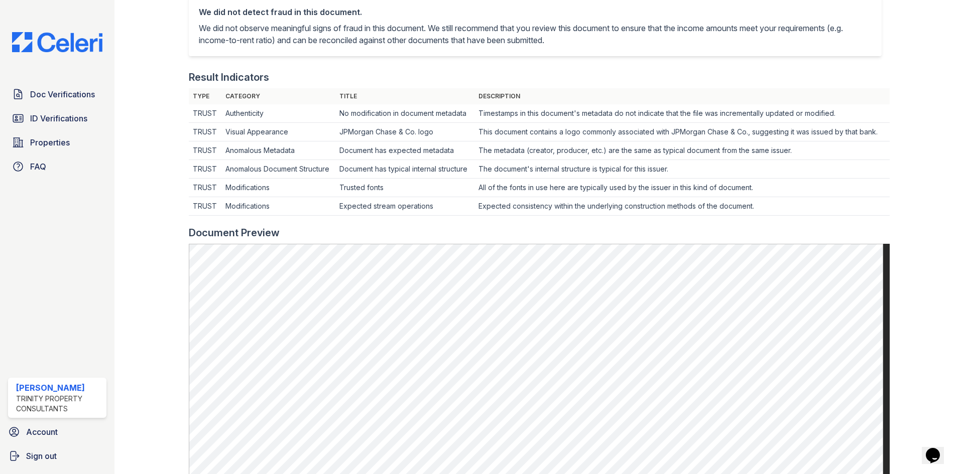
scroll to position [301, 0]
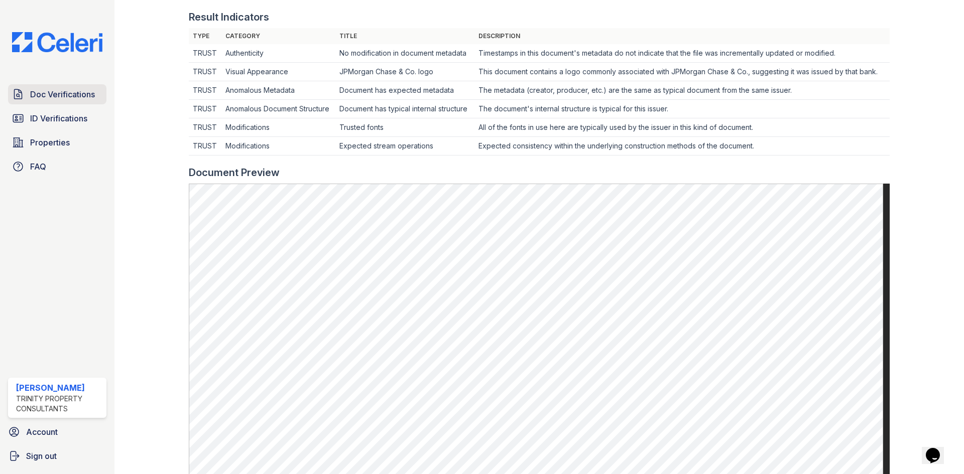
click at [70, 94] on span "Doc Verifications" at bounding box center [62, 94] width 65 height 12
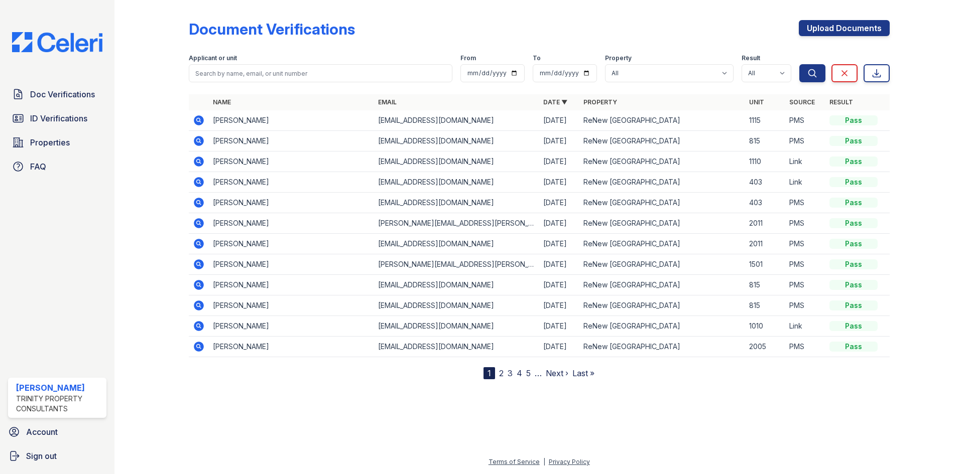
click at [196, 178] on icon at bounding box center [199, 182] width 12 height 12
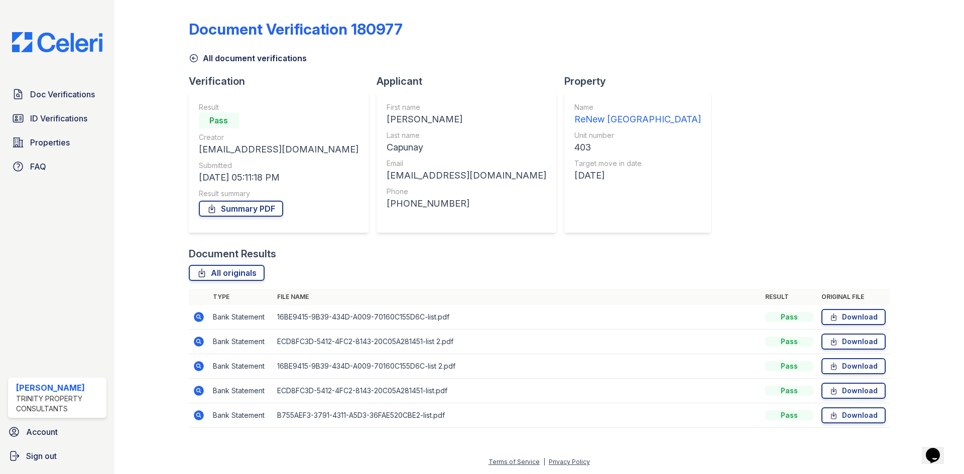
click at [196, 392] on icon at bounding box center [199, 391] width 10 height 10
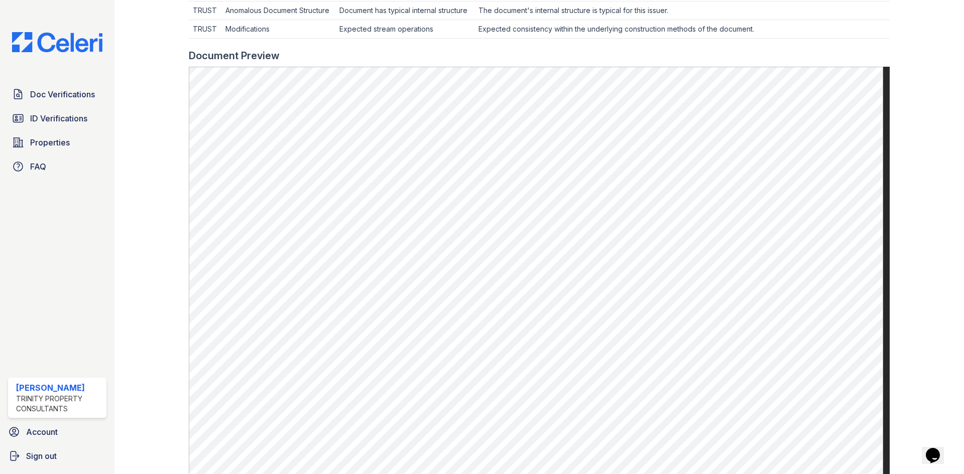
scroll to position [402, 0]
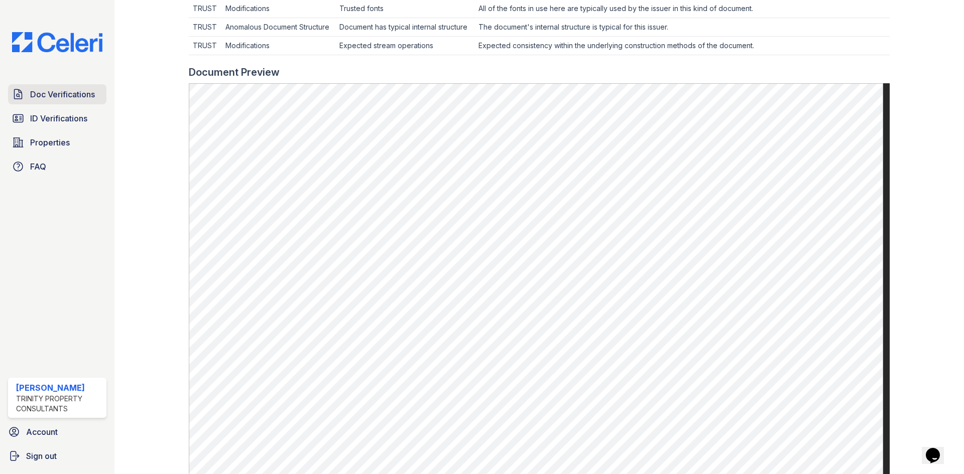
click at [74, 99] on span "Doc Verifications" at bounding box center [62, 94] width 65 height 12
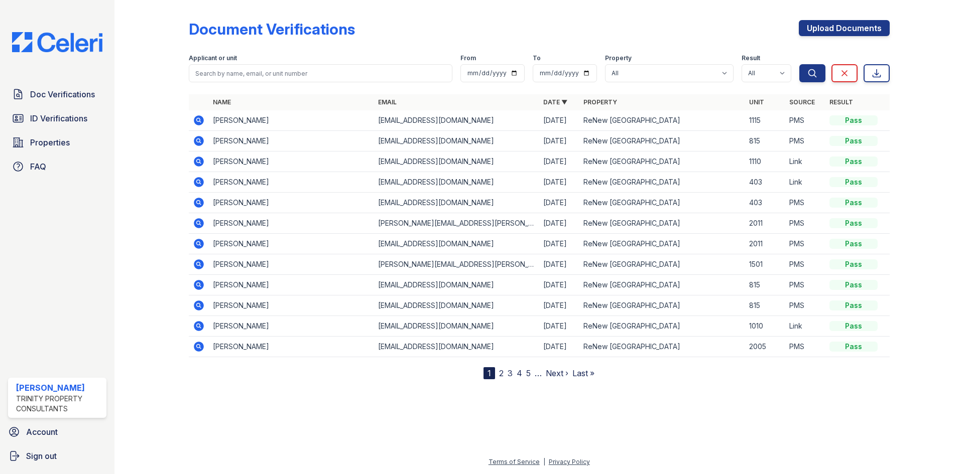
click at [197, 180] on icon at bounding box center [199, 182] width 10 height 10
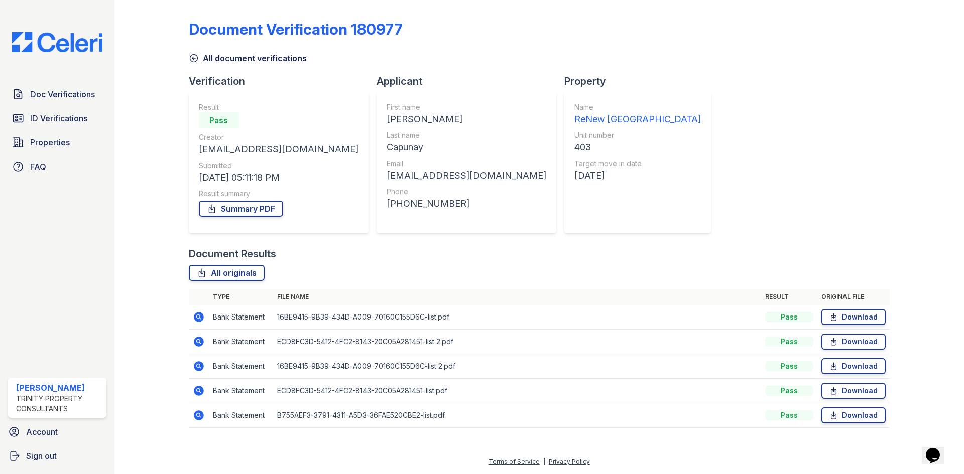
click at [198, 367] on icon at bounding box center [199, 366] width 12 height 12
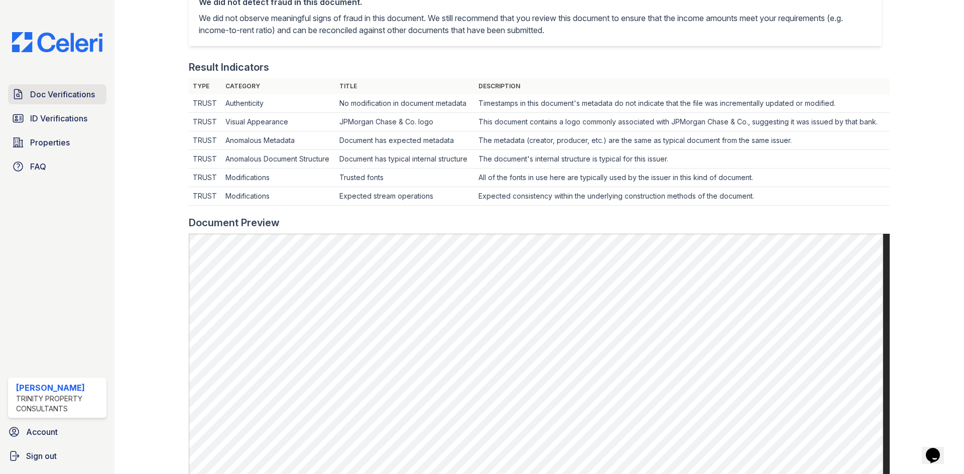
click at [66, 95] on span "Doc Verifications" at bounding box center [62, 94] width 65 height 12
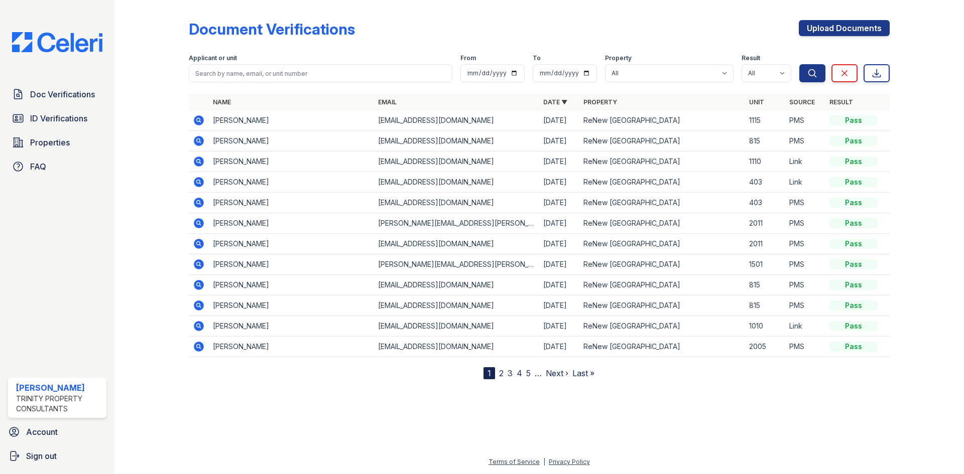
click at [201, 183] on icon at bounding box center [199, 182] width 10 height 10
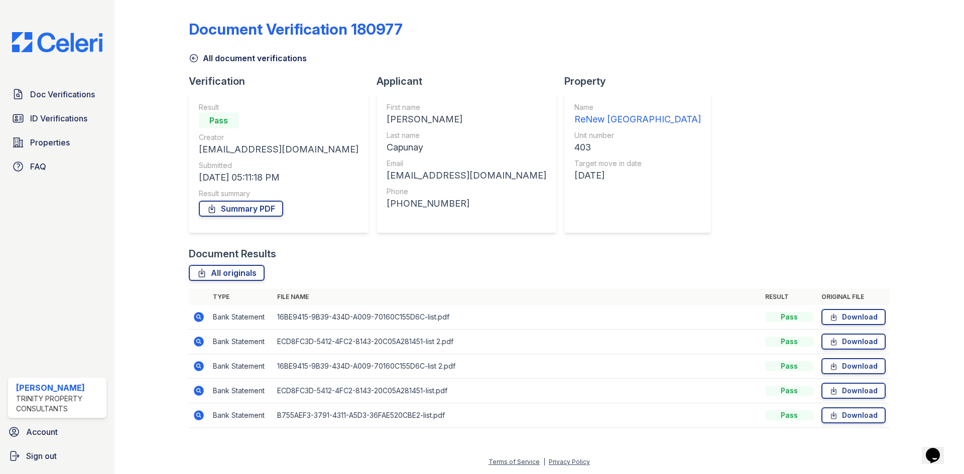
click at [198, 341] on icon at bounding box center [198, 341] width 3 height 3
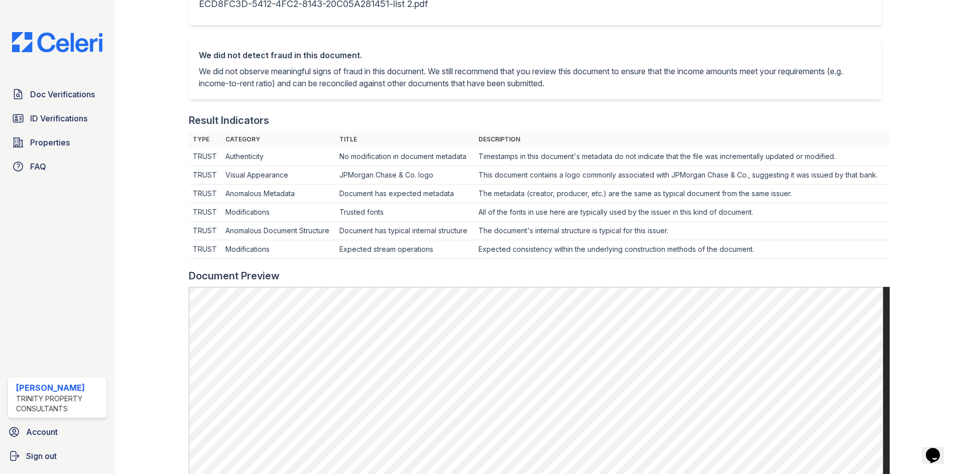
scroll to position [201, 0]
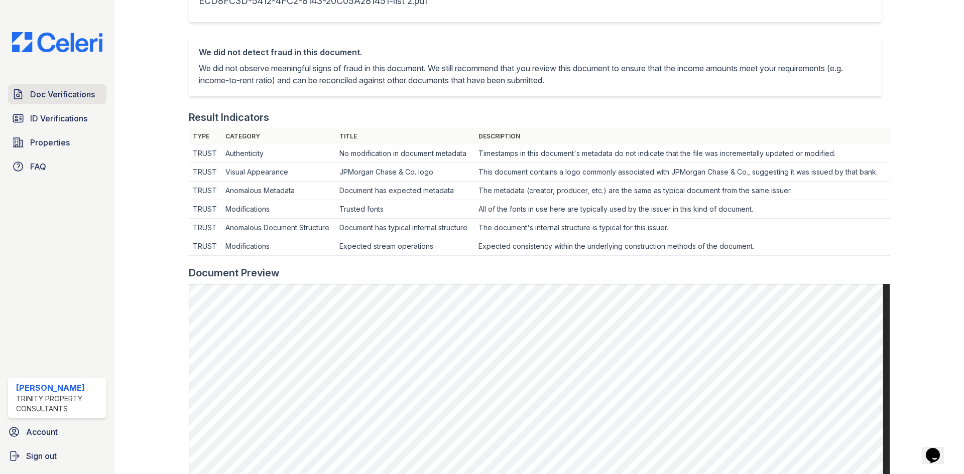
click at [71, 90] on span "Doc Verifications" at bounding box center [62, 94] width 65 height 12
